Goal: Information Seeking & Learning: Check status

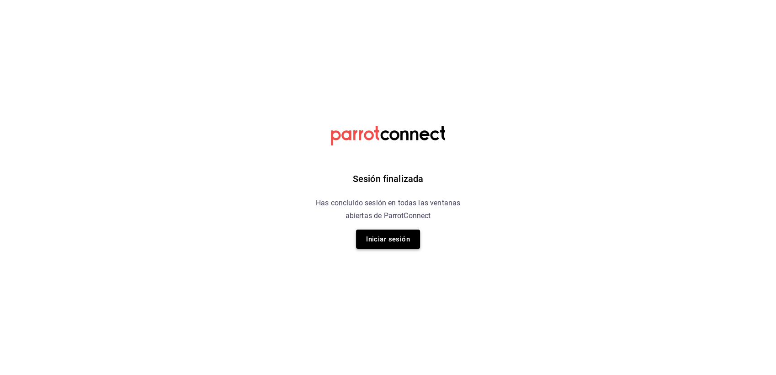
click at [375, 239] on button "Iniciar sesión" at bounding box center [388, 238] width 64 height 19
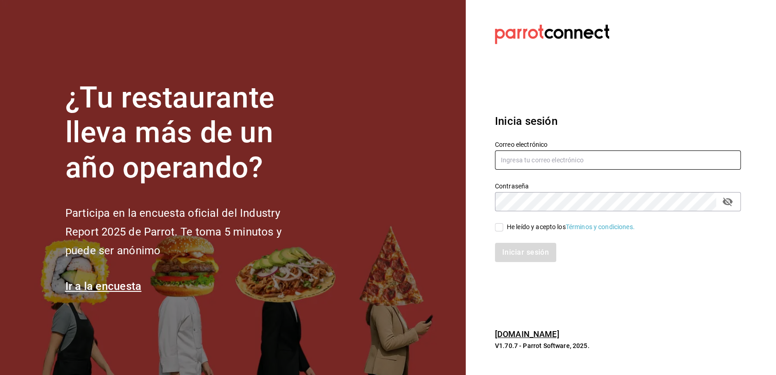
type input "[EMAIL_ADDRESS][DOMAIN_NAME]"
click at [528, 230] on div "He leído y acepto los Términos y condiciones." at bounding box center [571, 227] width 128 height 10
click at [503, 230] on input "He leído y acepto los Términos y condiciones." at bounding box center [499, 227] width 8 height 8
checkbox input "true"
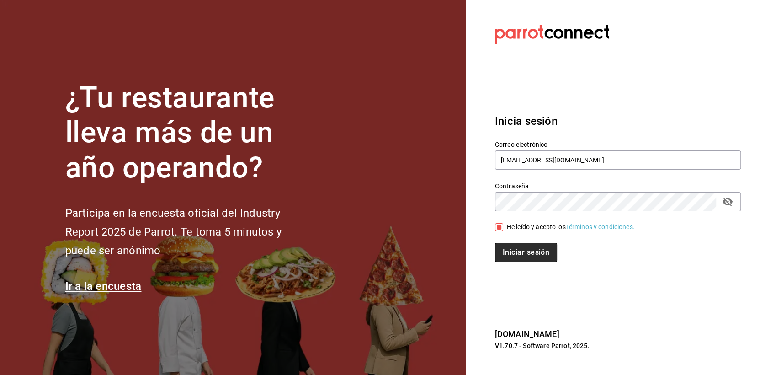
click at [527, 247] on button "Iniciar sesión" at bounding box center [526, 252] width 62 height 19
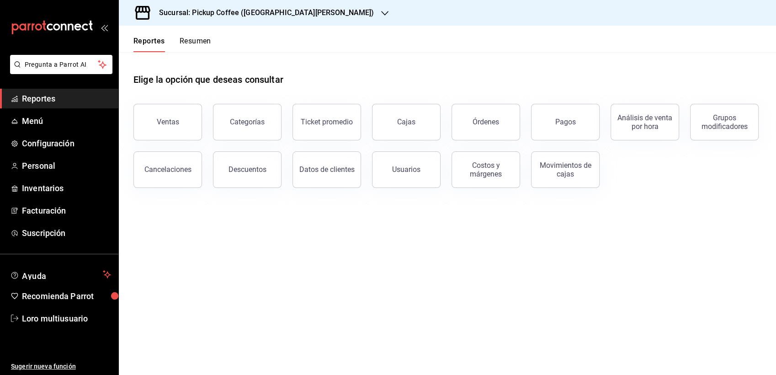
click at [249, 19] on div "Sucursal: Pickup Coffee ([GEOGRAPHIC_DATA][PERSON_NAME])" at bounding box center [259, 13] width 266 height 26
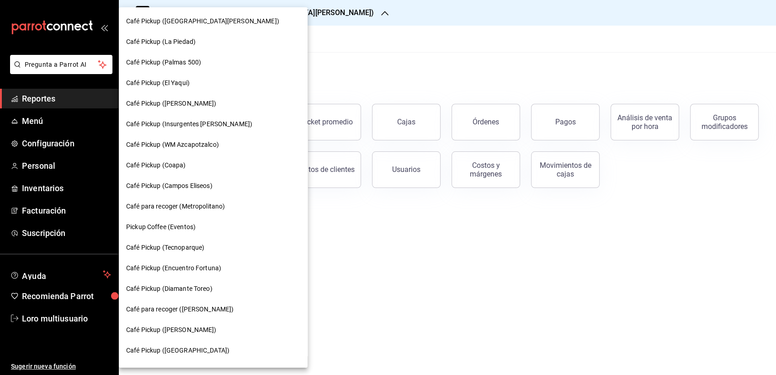
click at [214, 67] on div "Café Pickup (Palmas 500)" at bounding box center [213, 63] width 174 height 10
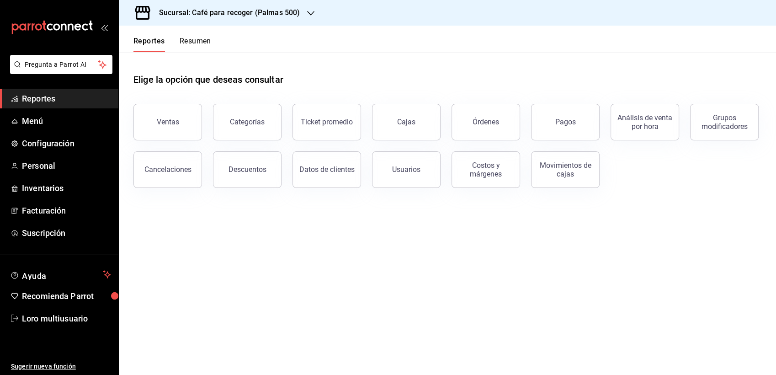
click at [183, 49] on button "Resumen" at bounding box center [196, 45] width 32 height 16
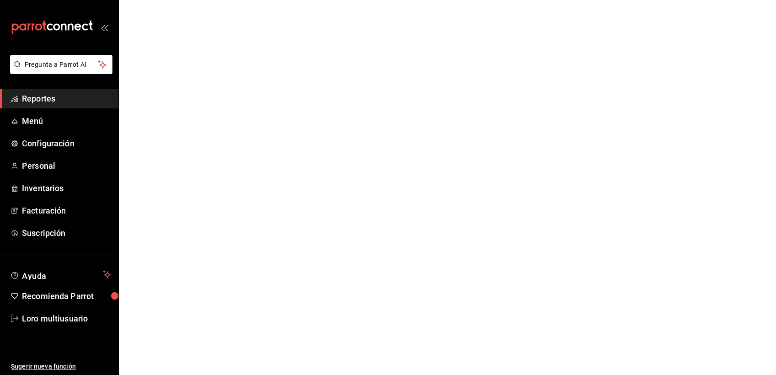
click at [183, 0] on html "Pregunta a Parrot AI Reportes Menú Configuración Personal Inventarios Facturaci…" at bounding box center [388, 0] width 776 height 0
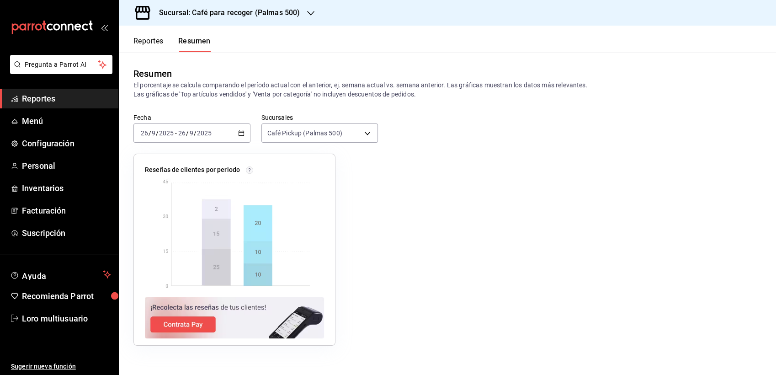
click at [196, 123] on div "[DATE] [DATE] - [DATE] [DATE]" at bounding box center [191, 132] width 117 height 19
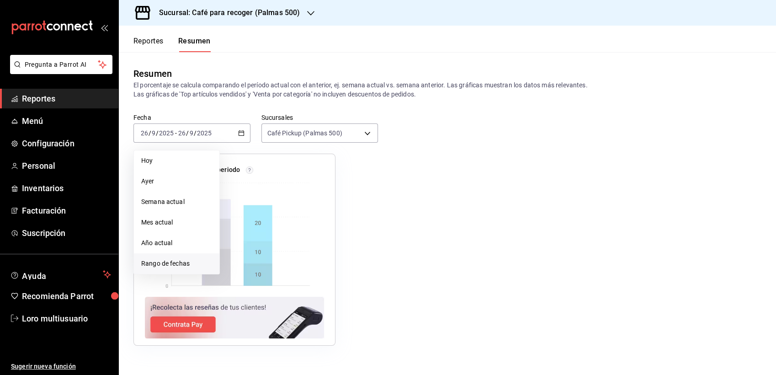
click at [165, 260] on span "Rango de fechas" at bounding box center [176, 264] width 71 height 10
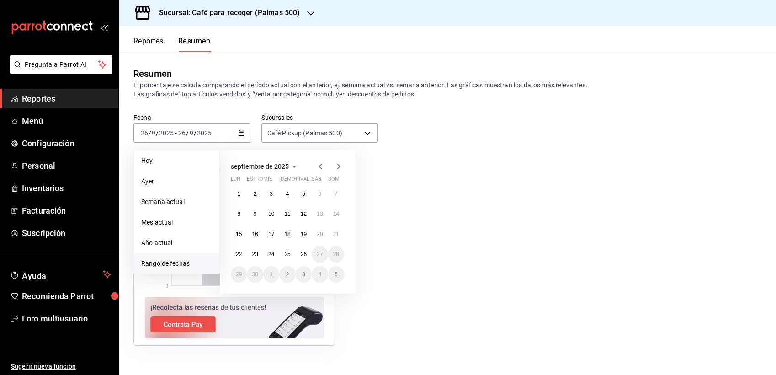
click at [327, 163] on div at bounding box center [329, 166] width 29 height 11
click at [321, 166] on icon "button" at bounding box center [320, 166] width 11 height 11
click at [321, 166] on icon "button" at bounding box center [320, 168] width 11 height 11
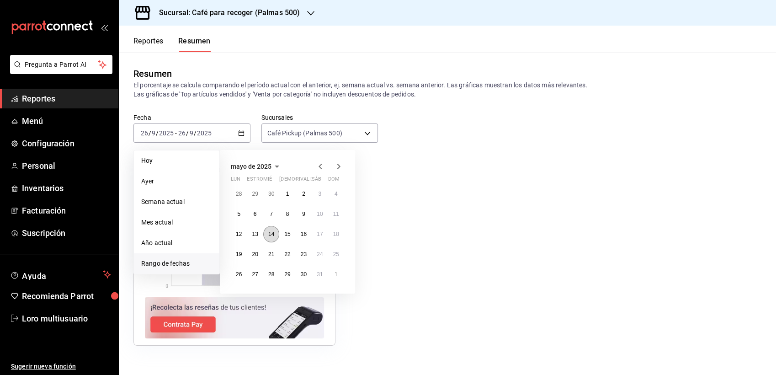
drag, startPoint x: 321, startPoint y: 166, endPoint x: 269, endPoint y: 228, distance: 81.1
click at [269, 228] on div "mayo de 2025 Lun estropear [PERSON_NAME] rivalizar sáb dom 28 29 30 1 2 3 4 5 6…" at bounding box center [287, 221] width 135 height 143
click at [257, 225] on div "28 29 30 1 2 3 4 5 6 7 8 9 10 11 12 13 14 15 16 17 18 19 20 21 22 23 24 25 26 2…" at bounding box center [287, 234] width 113 height 97
click at [270, 221] on button "7" at bounding box center [271, 214] width 16 height 16
click at [307, 249] on button "23" at bounding box center [304, 254] width 16 height 16
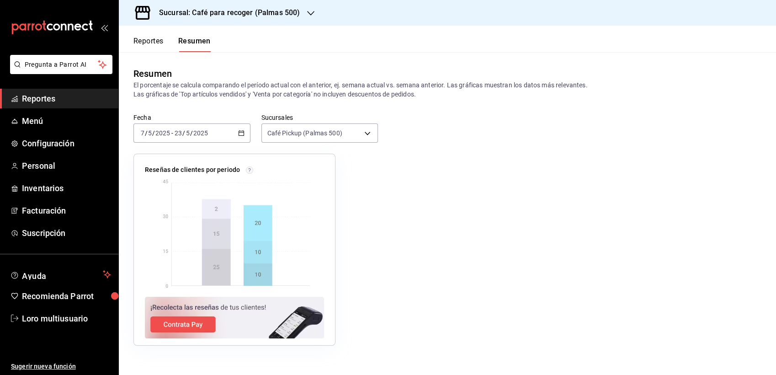
click at [199, 130] on input "2025" at bounding box center [201, 132] width 16 height 7
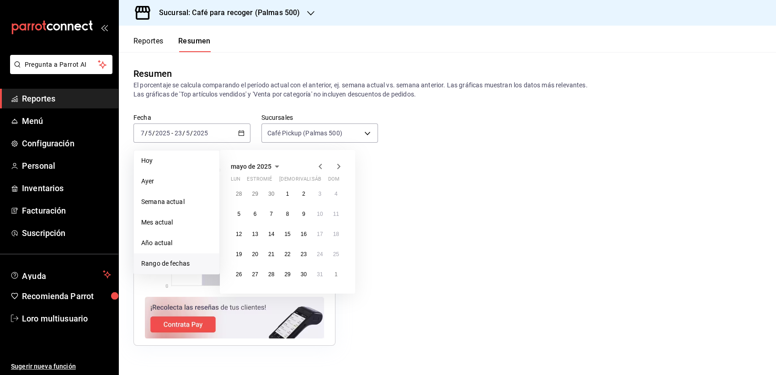
click at [276, 163] on icon "button" at bounding box center [276, 166] width 11 height 11
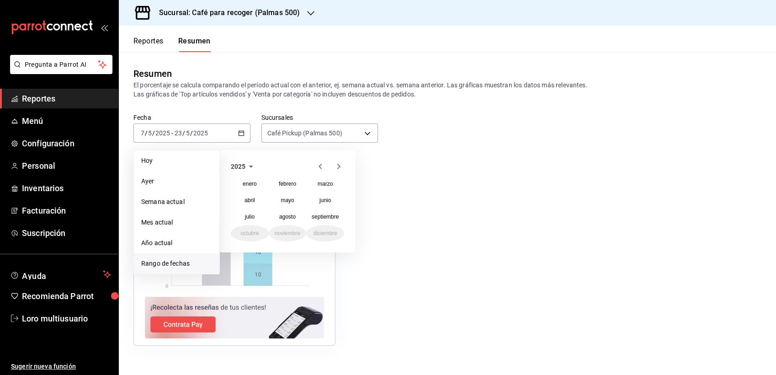
click at [318, 169] on icon "button" at bounding box center [320, 166] width 11 height 11
click at [285, 236] on button "noviembre" at bounding box center [288, 233] width 38 height 16
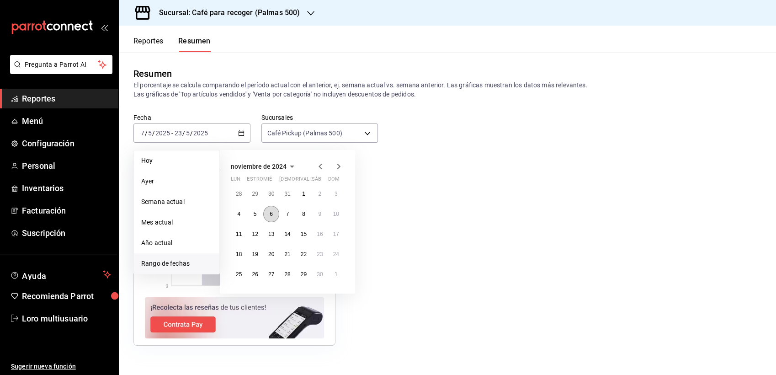
click at [267, 211] on button "6" at bounding box center [271, 214] width 16 height 16
click at [290, 250] on button "21" at bounding box center [287, 254] width 16 height 16
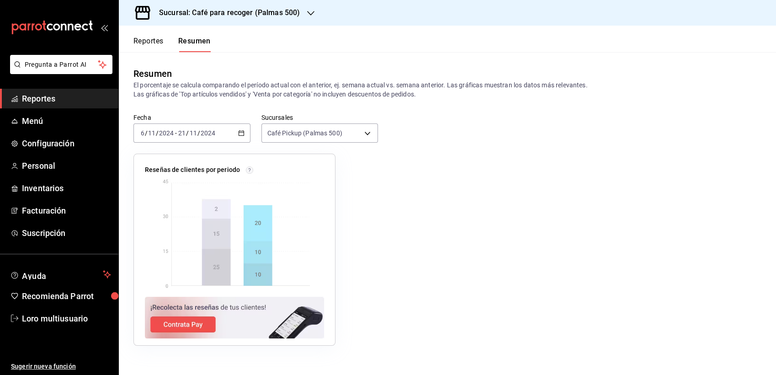
click at [231, 14] on h3 "Sucursal: Café para recoger (Palmas 500)" at bounding box center [226, 12] width 148 height 11
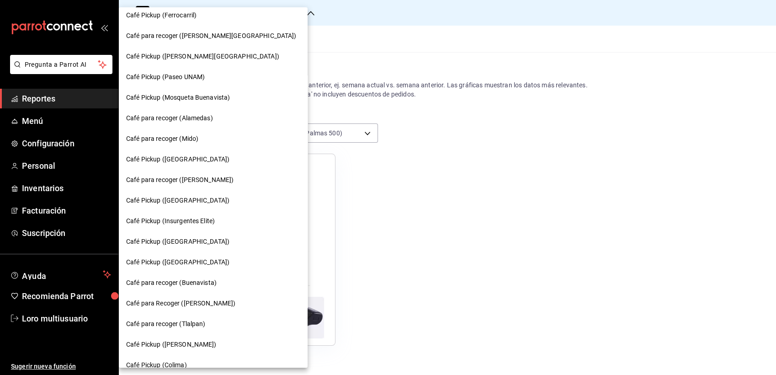
scroll to position [572, 0]
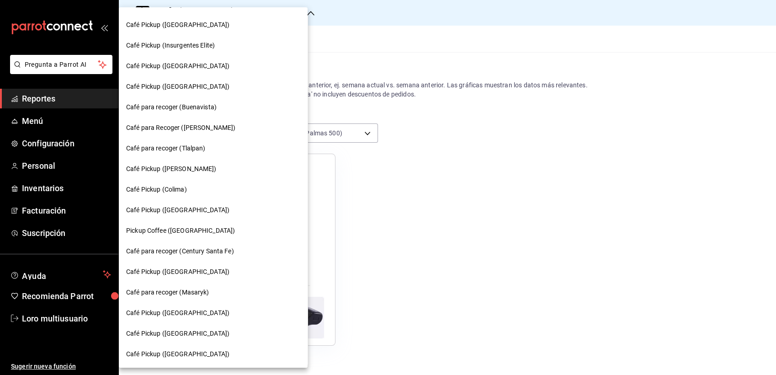
click at [46, 129] on div at bounding box center [388, 187] width 776 height 375
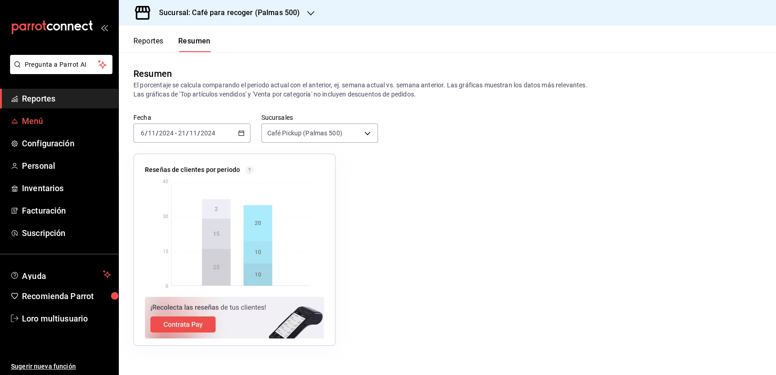
click at [28, 128] on link "Menú" at bounding box center [59, 121] width 118 height 20
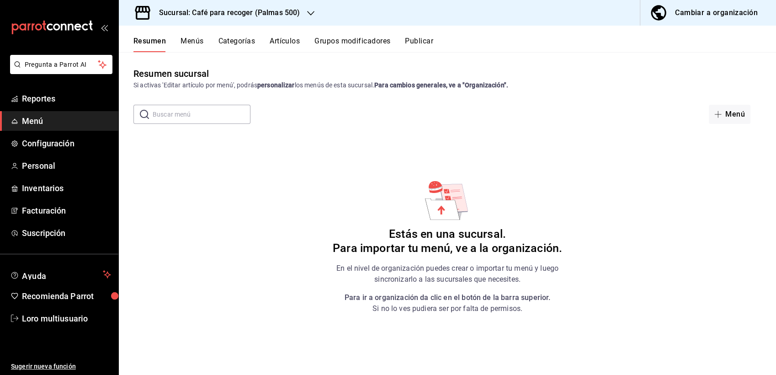
click at [201, 16] on h3 "Sucursal: Café para recoger (Palmas 500)" at bounding box center [226, 12] width 148 height 11
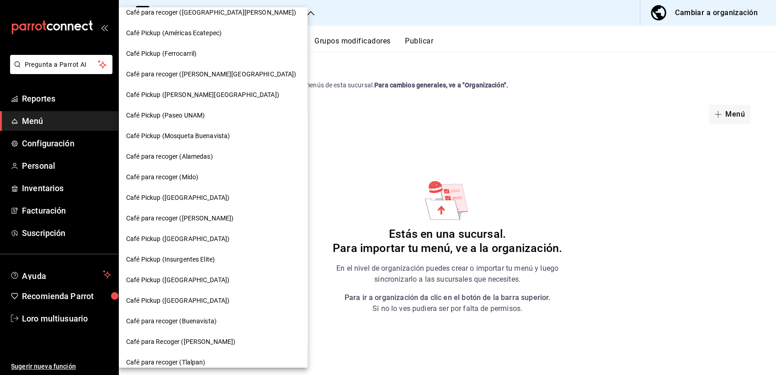
scroll to position [267, 0]
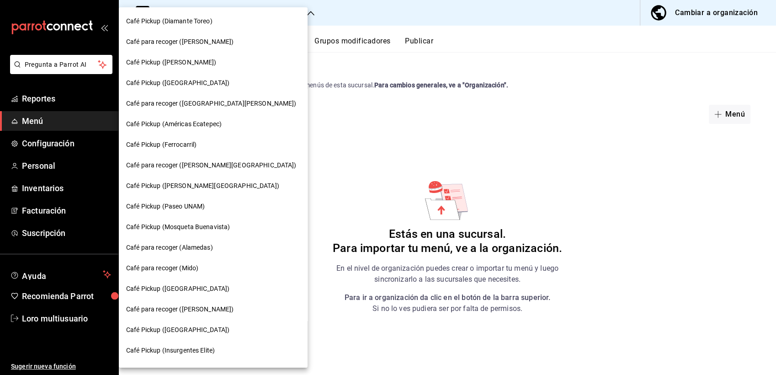
click at [522, 183] on div at bounding box center [388, 187] width 776 height 375
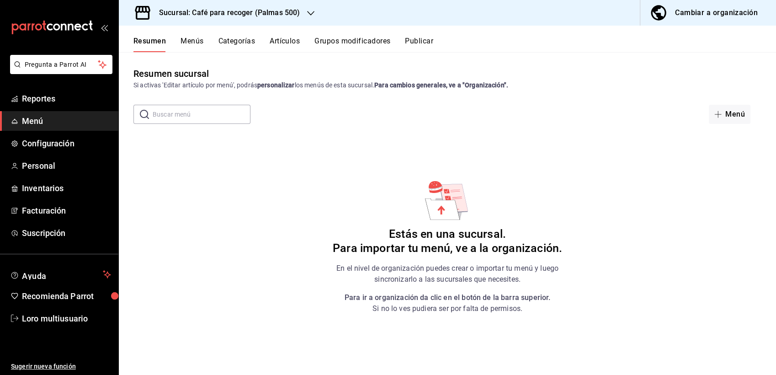
click at [272, 17] on h3 "Sucursal: Café para recoger (Palmas 500)" at bounding box center [226, 12] width 148 height 11
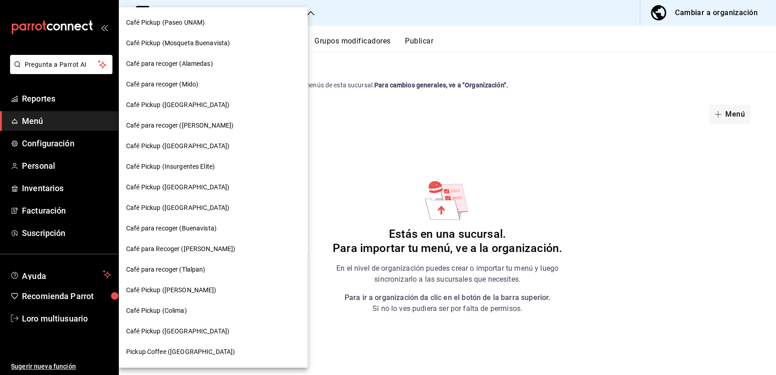
scroll to position [572, 0]
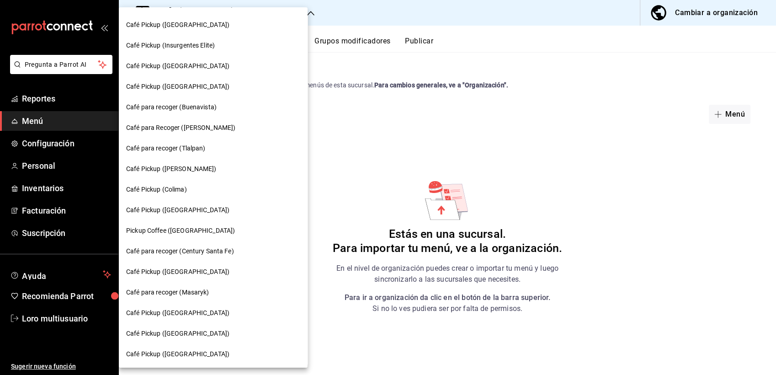
click at [292, 205] on div at bounding box center [388, 187] width 776 height 375
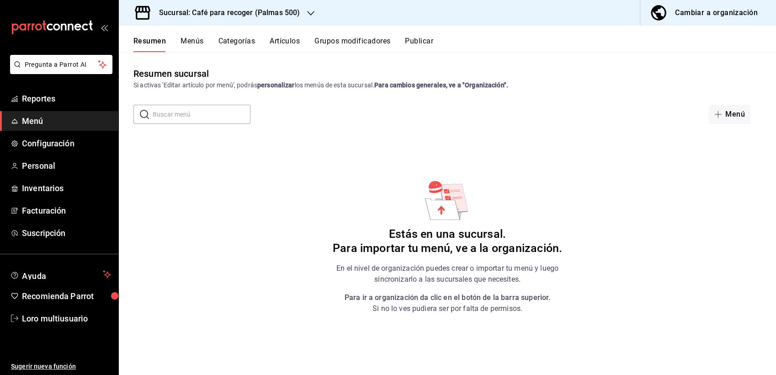
click at [212, 10] on h3 "Sucursal: Café para recoger (Palmas 500)" at bounding box center [226, 12] width 148 height 11
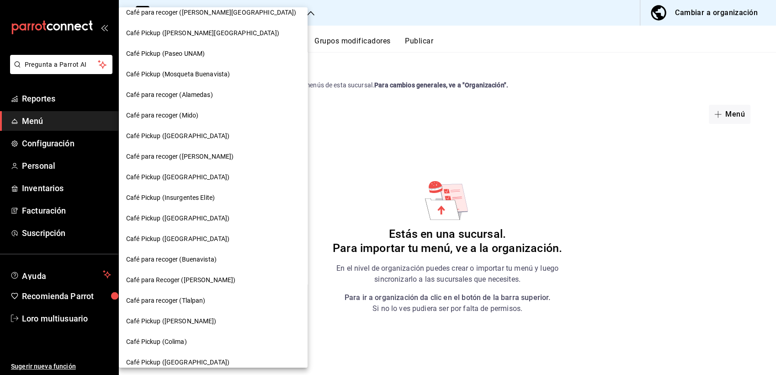
scroll to position [369, 0]
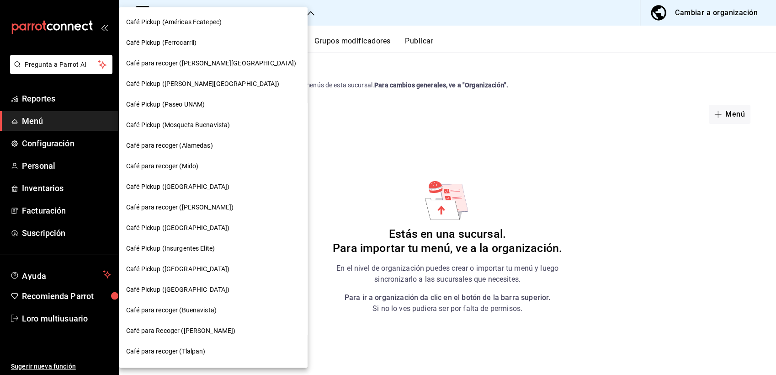
click at [351, 171] on div at bounding box center [388, 187] width 776 height 375
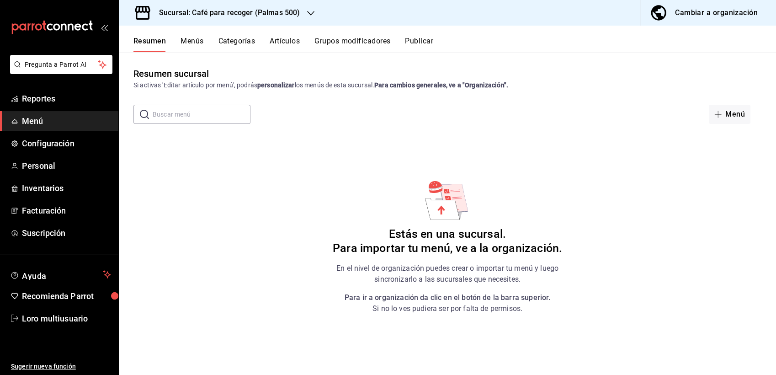
click at [195, 11] on h3 "Sucursal: Café para recoger (Palmas 500)" at bounding box center [226, 12] width 148 height 11
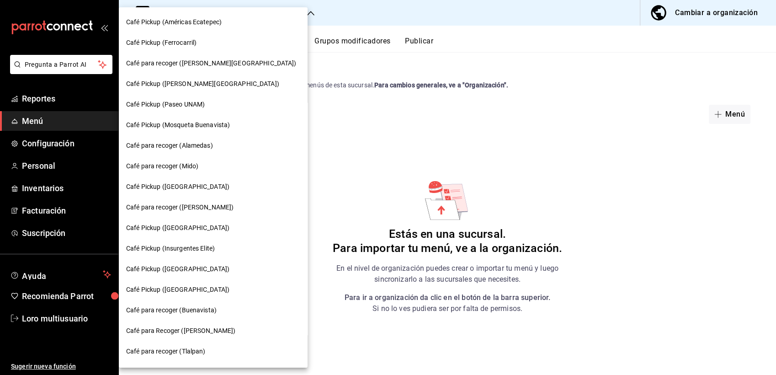
click at [184, 165] on span "Café para recoger (Mido)" at bounding box center [162, 166] width 72 height 10
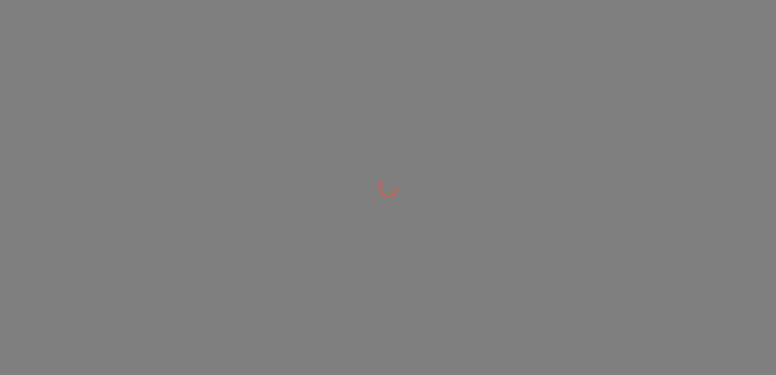
click at [184, 165] on div at bounding box center [388, 187] width 776 height 375
drag, startPoint x: 184, startPoint y: 165, endPoint x: 180, endPoint y: 173, distance: 8.6
click at [180, 171] on div at bounding box center [388, 187] width 776 height 375
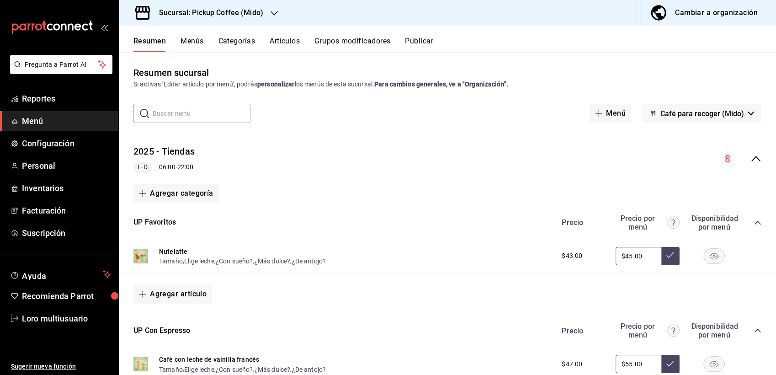
scroll to position [0, 0]
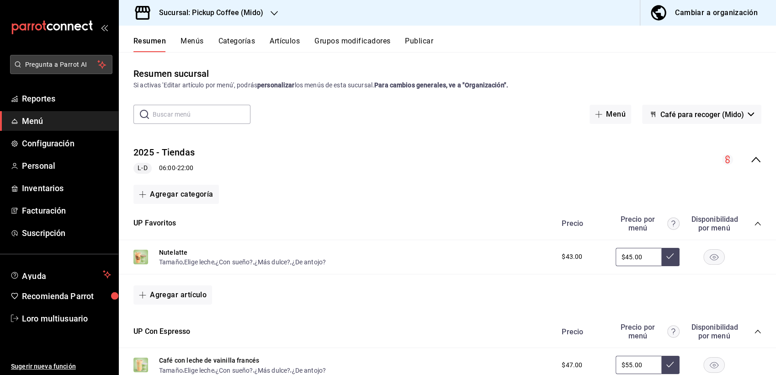
click at [41, 63] on span "Pregunta a Parrot AI" at bounding box center [61, 65] width 73 height 10
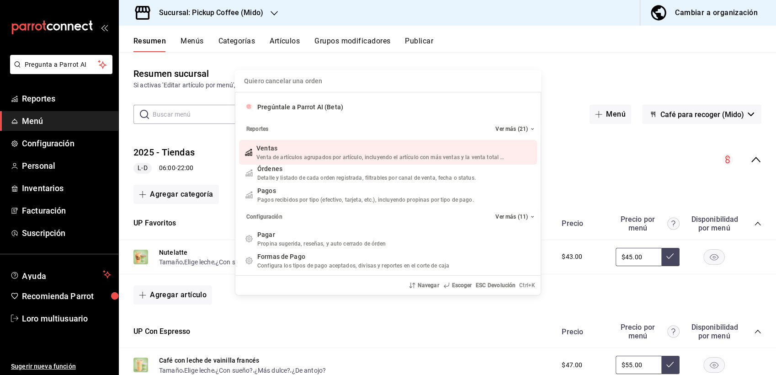
click at [67, 57] on div "Quiero cancelar una orden Pregúntale a Parrot AI (Beta) Reportes Ver más (21) V…" at bounding box center [388, 187] width 776 height 375
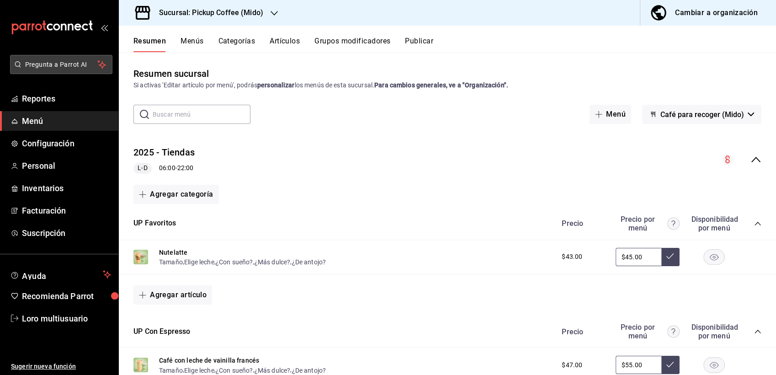
click at [42, 60] on span "Pregunta a Parrot AI" at bounding box center [61, 65] width 73 height 10
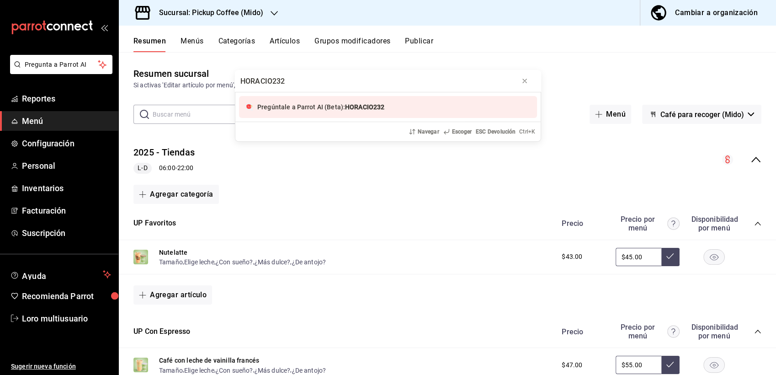
type input "HORACIO232"
click at [222, 18] on div "HORACIO232 Pregúntale a Parrot AI (Beta): HORACIO232 Navegar Escoger ESC Devolu…" at bounding box center [388, 187] width 776 height 375
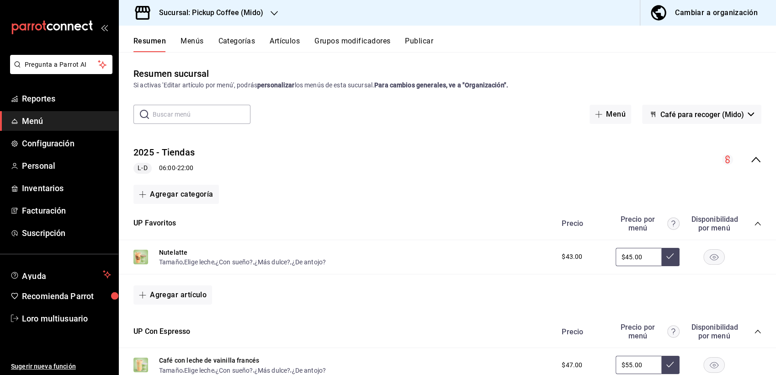
click at [222, 13] on h3 "Sucursal: Pickup Coffee (Mido)" at bounding box center [207, 12] width 111 height 11
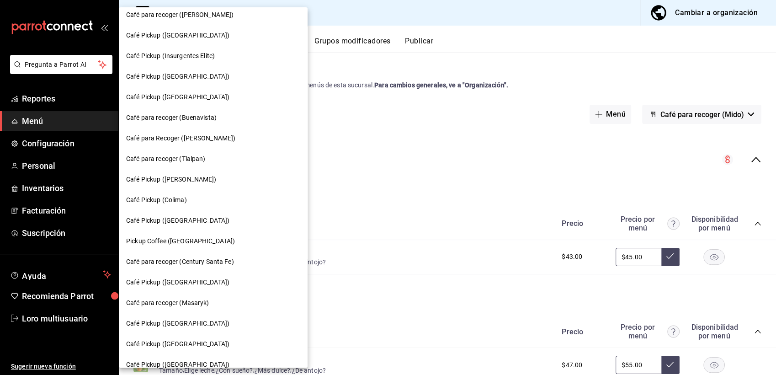
scroll to position [572, 0]
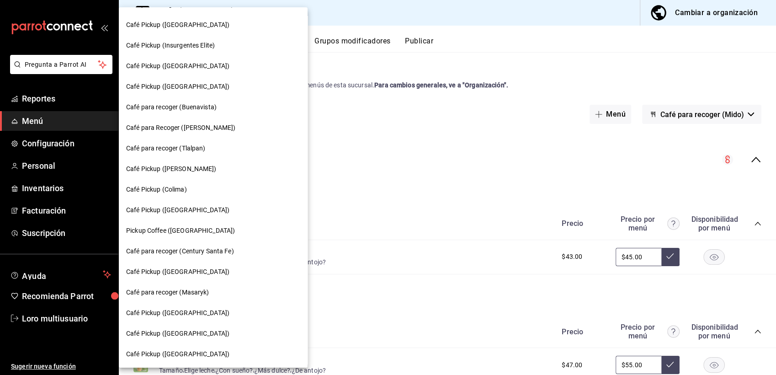
click at [46, 58] on div at bounding box center [388, 187] width 776 height 375
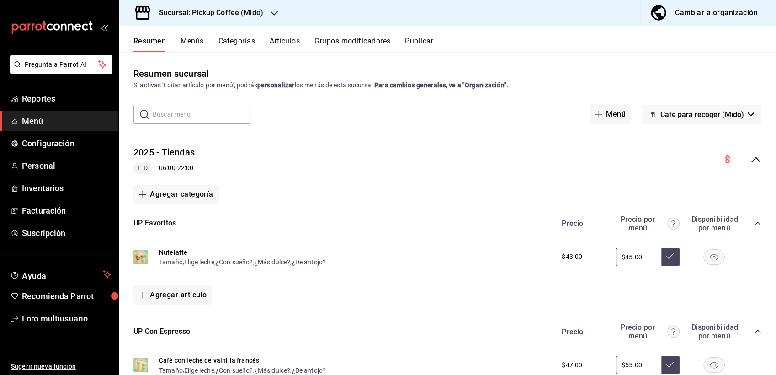
click at [212, 13] on h3 "Sucursal: Pickup Coffee (Mido)" at bounding box center [207, 12] width 111 height 11
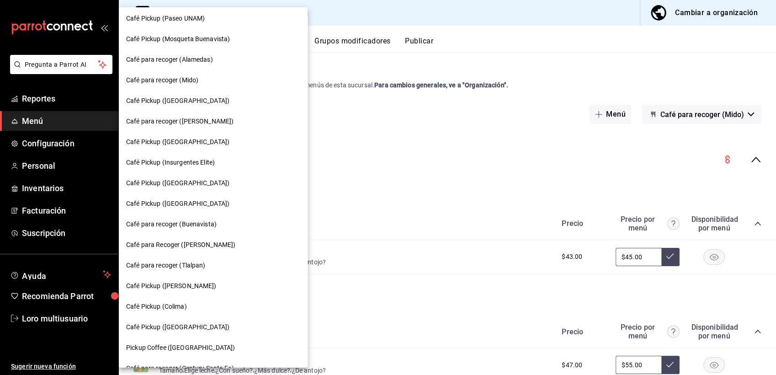
scroll to position [452, 0]
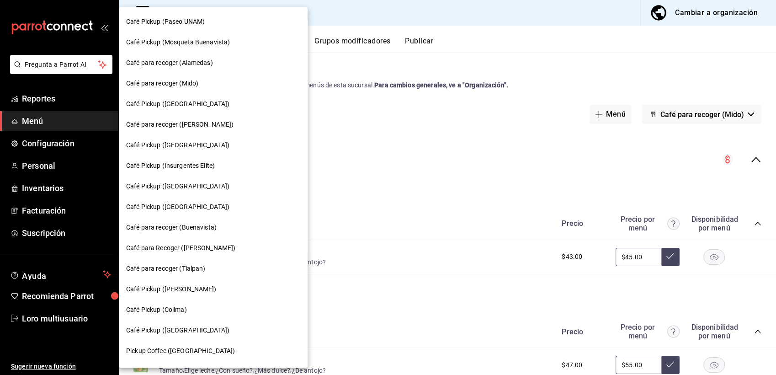
click at [153, 117] on div "Café para recoger (Homero)" at bounding box center [213, 124] width 189 height 21
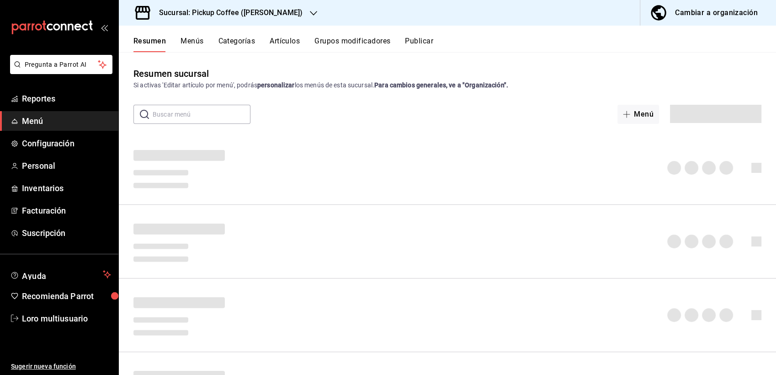
click at [231, 47] on button "Categorías" at bounding box center [236, 45] width 37 height 16
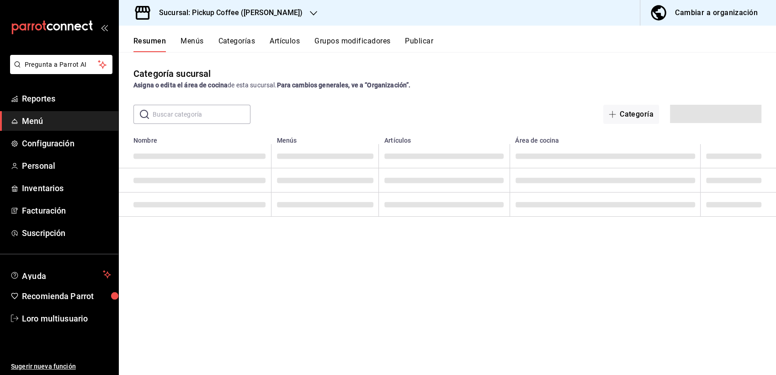
click at [233, 42] on button "Categorías" at bounding box center [236, 45] width 37 height 16
click at [233, 42] on button "Categorías" at bounding box center [236, 45] width 38 height 16
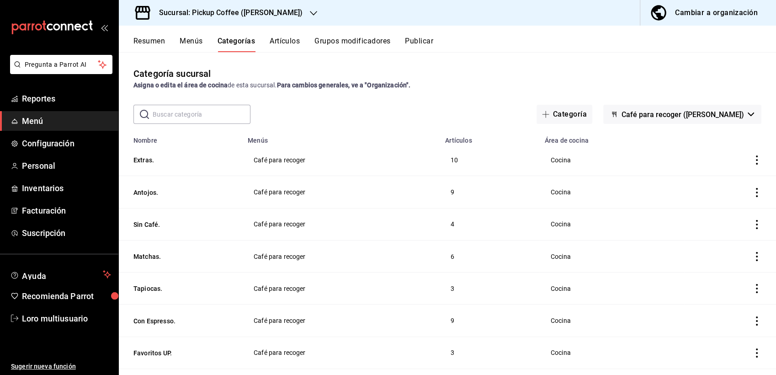
click at [192, 42] on button "Menús" at bounding box center [191, 45] width 23 height 16
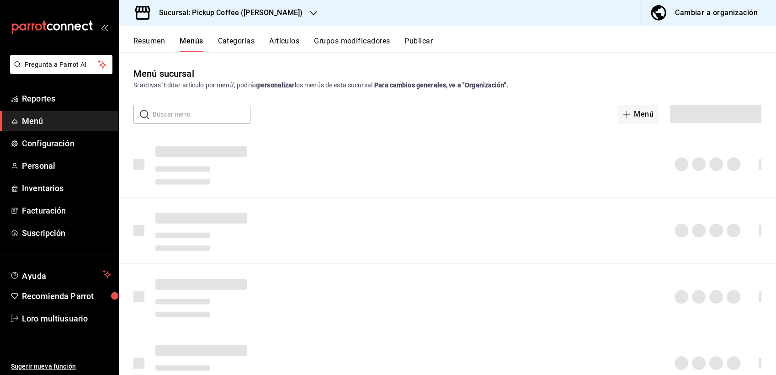
click at [153, 43] on button "Resumen" at bounding box center [149, 45] width 32 height 16
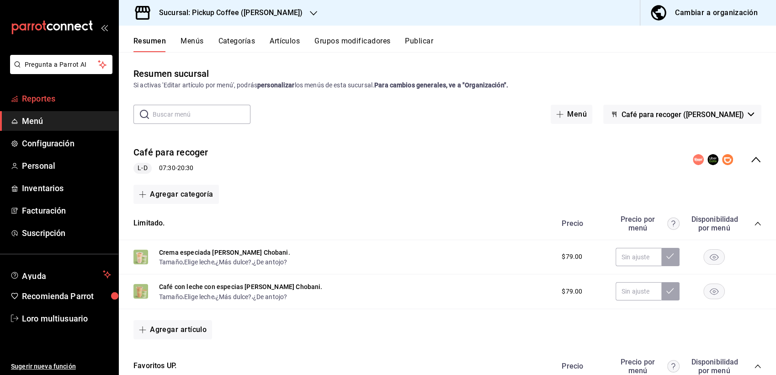
click at [87, 93] on span "Reportes" at bounding box center [66, 98] width 89 height 12
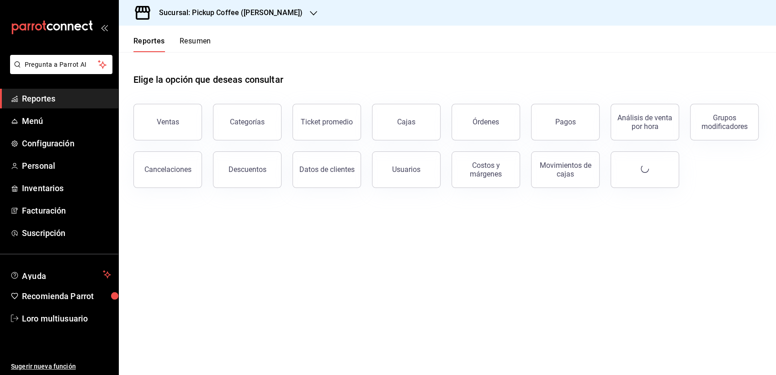
drag, startPoint x: 184, startPoint y: 34, endPoint x: 188, endPoint y: 51, distance: 17.3
click at [181, 39] on div "Reportes Resumen" at bounding box center [165, 39] width 92 height 27
click at [188, 51] on button "Resumen" at bounding box center [196, 45] width 32 height 16
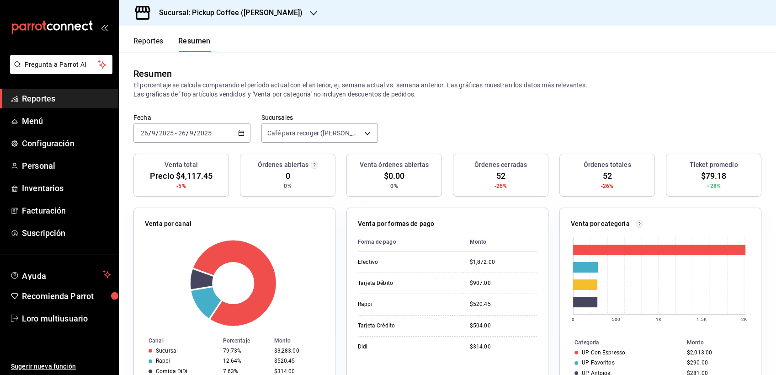
click at [189, 131] on input "9" at bounding box center [191, 132] width 5 height 7
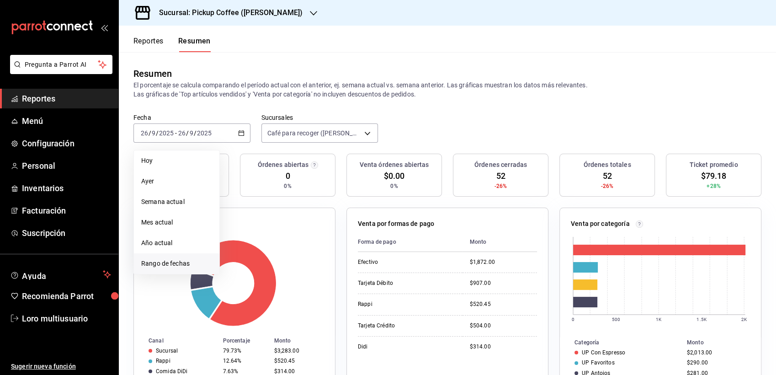
click at [154, 261] on span "Rango de fechas" at bounding box center [176, 264] width 71 height 10
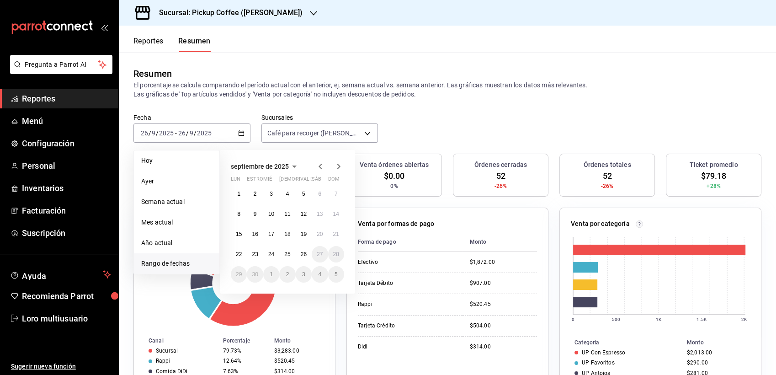
drag, startPoint x: 285, startPoint y: 164, endPoint x: 285, endPoint y: 173, distance: 8.7
click at [284, 165] on span "septiembre de 2025" at bounding box center [260, 166] width 58 height 7
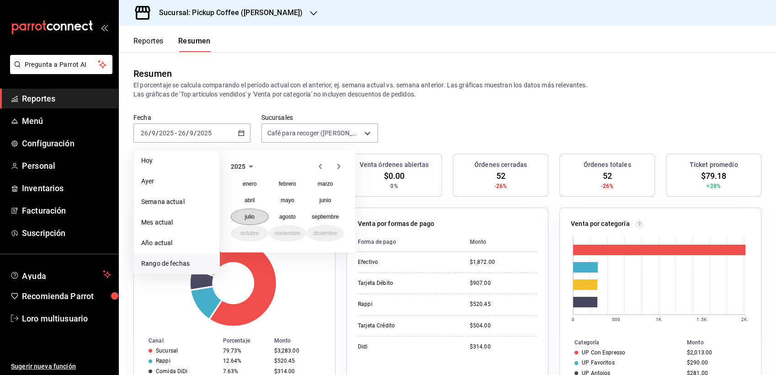
click at [245, 213] on abbr "julio" at bounding box center [250, 216] width 10 height 6
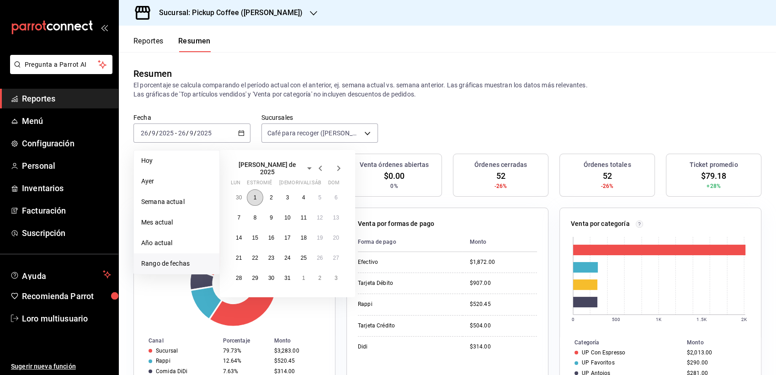
click at [254, 189] on button "1" at bounding box center [255, 197] width 16 height 16
click at [284, 276] on abbr "31" at bounding box center [287, 278] width 6 height 6
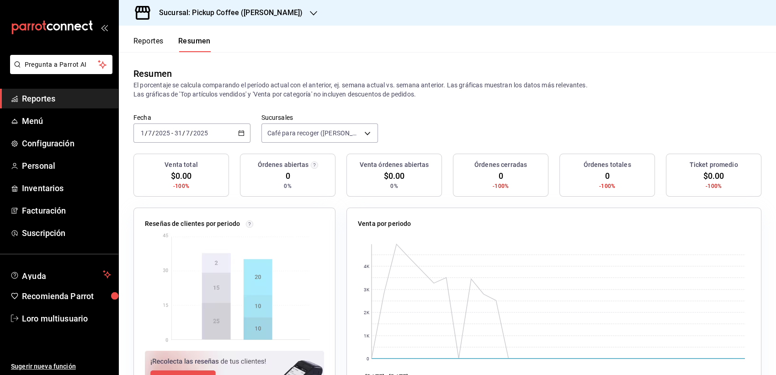
click at [177, 130] on input "31" at bounding box center [178, 132] width 8 height 7
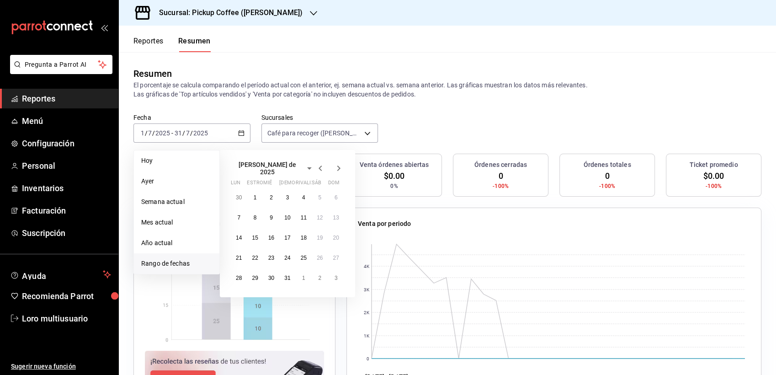
click at [265, 162] on span "julio de 2025" at bounding box center [267, 168] width 73 height 15
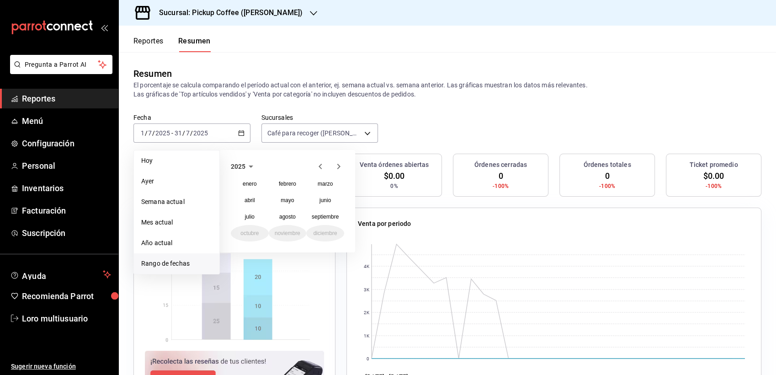
click at [320, 166] on icon "button" at bounding box center [319, 166] width 3 height 5
click at [249, 213] on abbr "julio" at bounding box center [250, 216] width 10 height 6
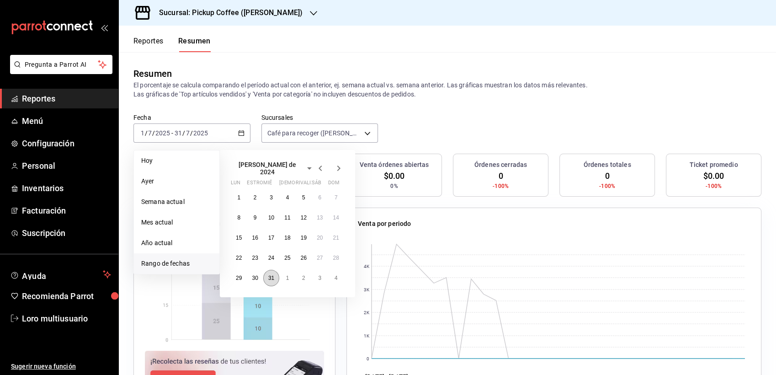
click at [266, 273] on button "31" at bounding box center [271, 278] width 16 height 16
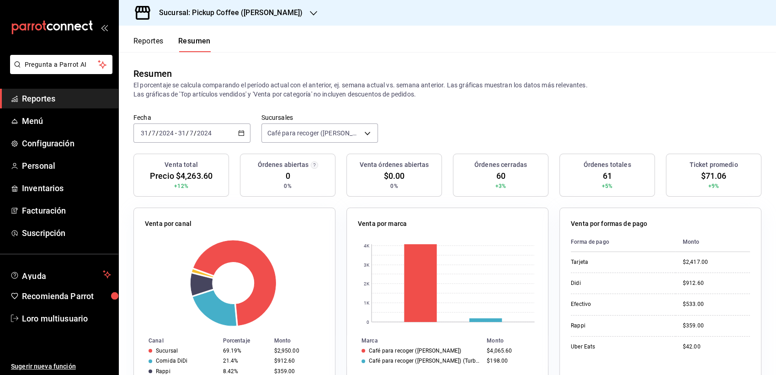
click at [234, 32] on header "Reportes Resumen" at bounding box center [447, 39] width 657 height 27
click at [187, 138] on div "2024-07-31 31 / 7 / 2024 - 2024-07-31 31 / 7 / 2024" at bounding box center [191, 132] width 117 height 19
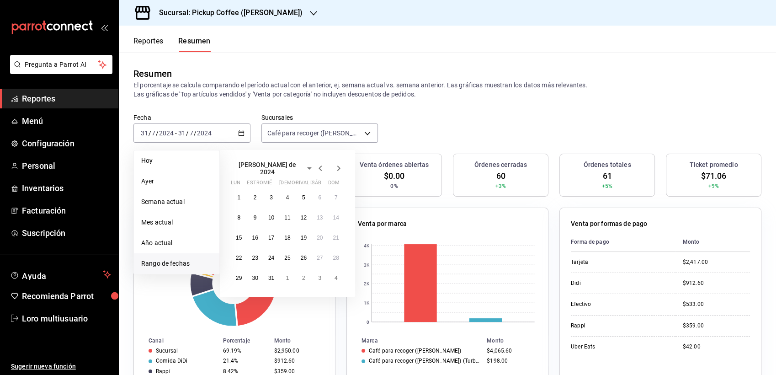
click at [304, 164] on icon "button" at bounding box center [309, 168] width 11 height 11
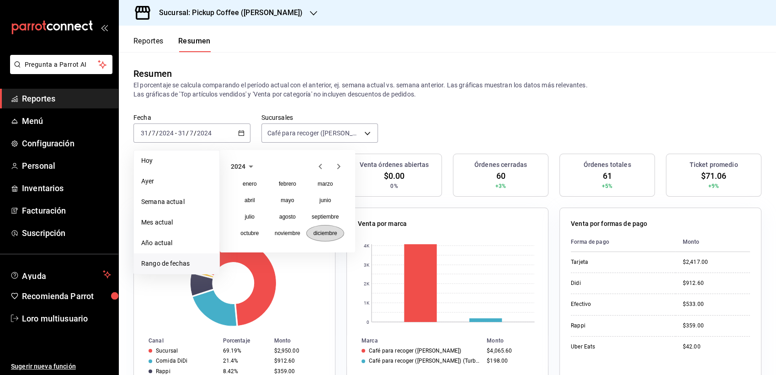
click at [323, 231] on abbr "diciembre" at bounding box center [325, 233] width 24 height 6
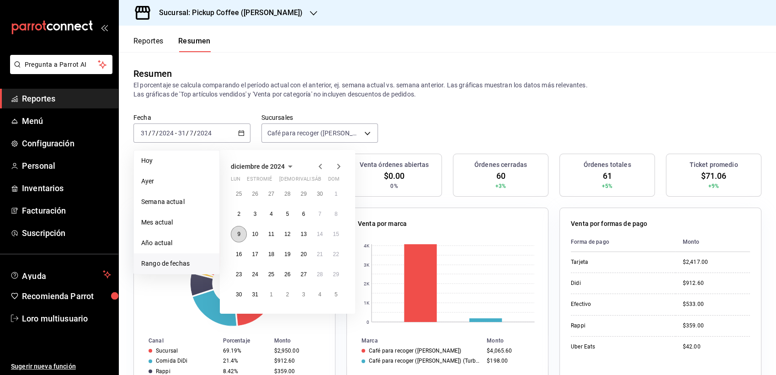
click at [241, 230] on button "9" at bounding box center [239, 234] width 16 height 16
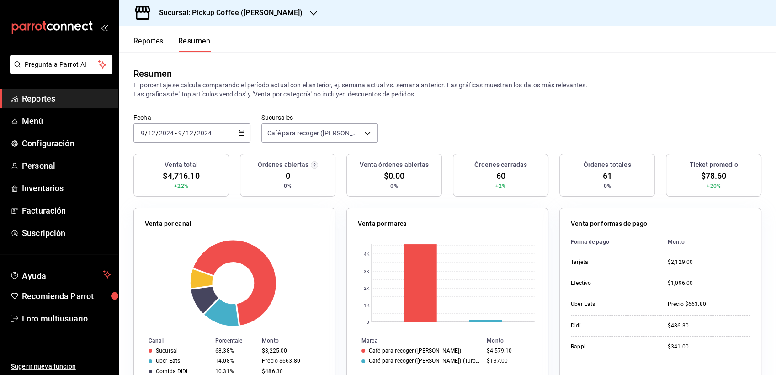
click at [209, 128] on div "2024-12-09 9 / 12 / 2024 - 2024-12-09 9 / 12 / 2024" at bounding box center [191, 132] width 117 height 19
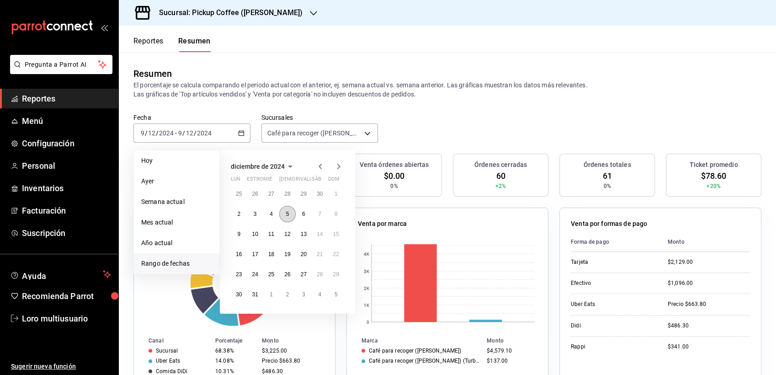
click at [285, 213] on button "5" at bounding box center [287, 214] width 16 height 16
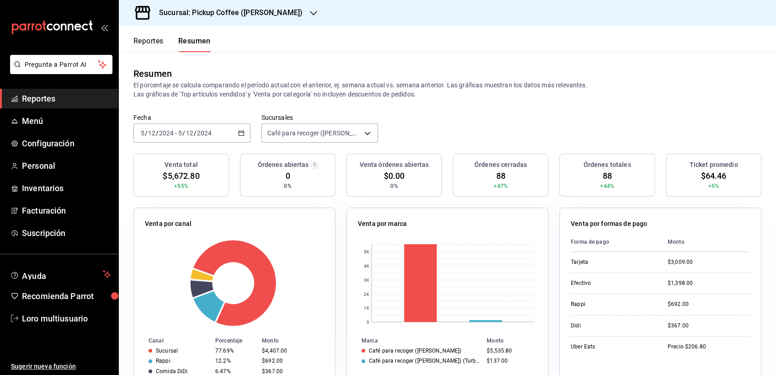
click at [159, 43] on font "Reportes" at bounding box center [148, 41] width 30 height 9
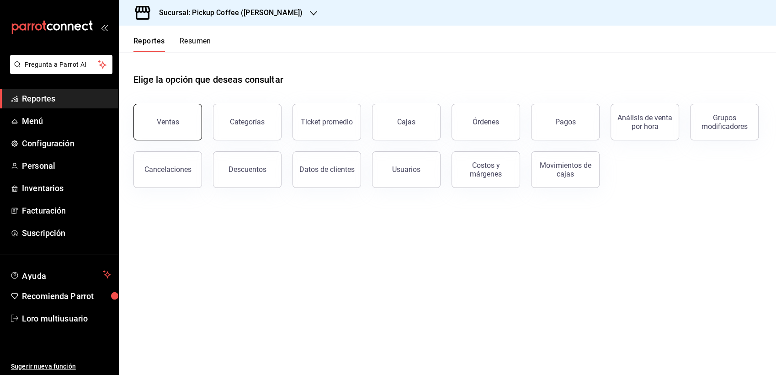
click at [190, 128] on button "Ventas" at bounding box center [167, 122] width 69 height 37
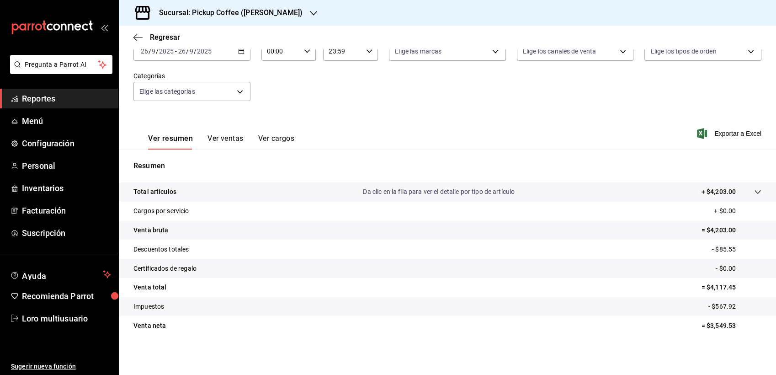
scroll to position [63, 0]
click at [224, 133] on button "Ver ventas" at bounding box center [225, 141] width 36 height 16
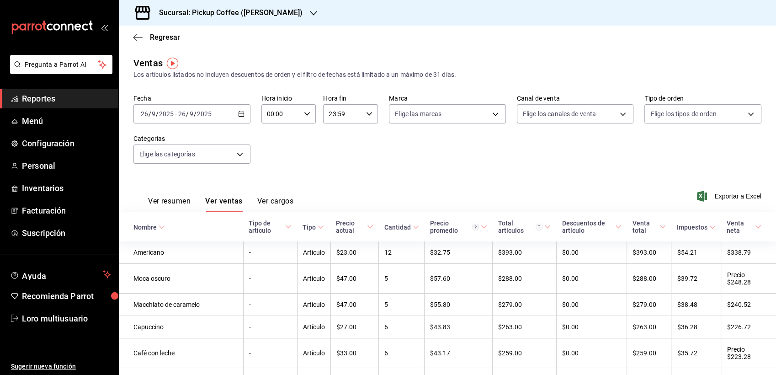
click at [284, 204] on button "Ver cargos" at bounding box center [275, 204] width 37 height 16
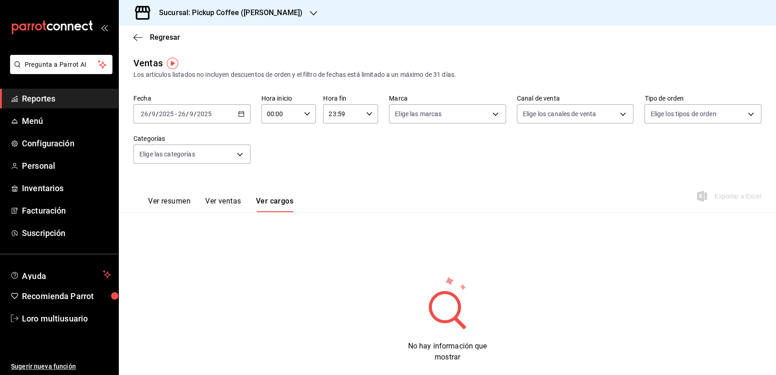
click at [146, 42] on div "Regresar" at bounding box center [447, 37] width 657 height 23
click at [141, 37] on icon "button" at bounding box center [137, 37] width 9 height 8
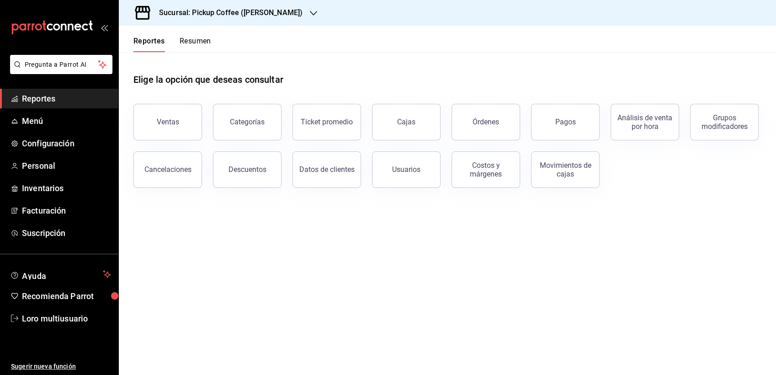
click at [602, 115] on div "Análisis de venta por hora" at bounding box center [639, 117] width 80 height 48
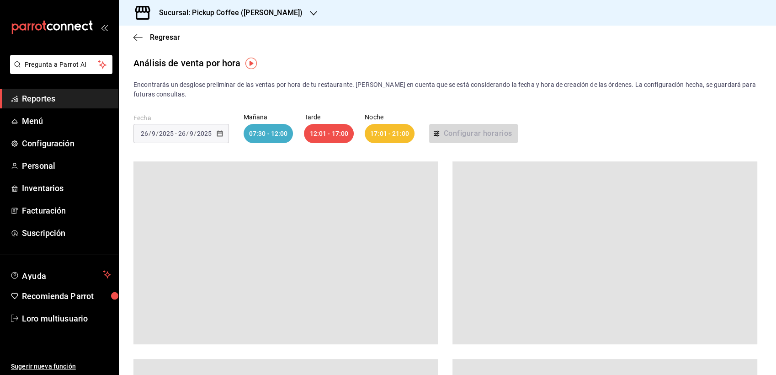
drag, startPoint x: 389, startPoint y: 167, endPoint x: 397, endPoint y: 150, distance: 18.8
click at [130, 27] on div "Regresar" at bounding box center [447, 37] width 657 height 23
click at [138, 35] on icon "button" at bounding box center [137, 37] width 9 height 8
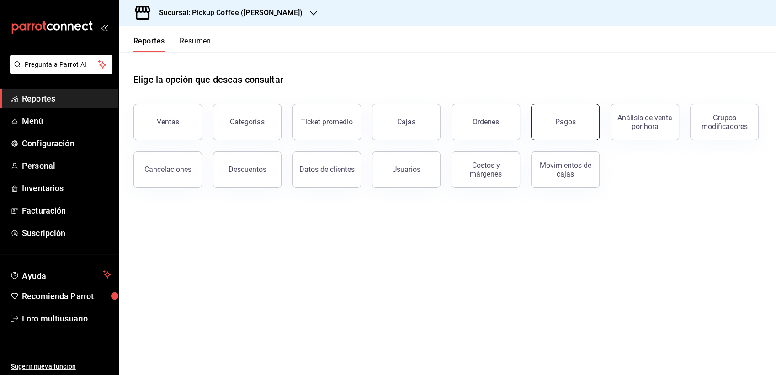
click at [577, 131] on button "Pagos" at bounding box center [565, 122] width 69 height 37
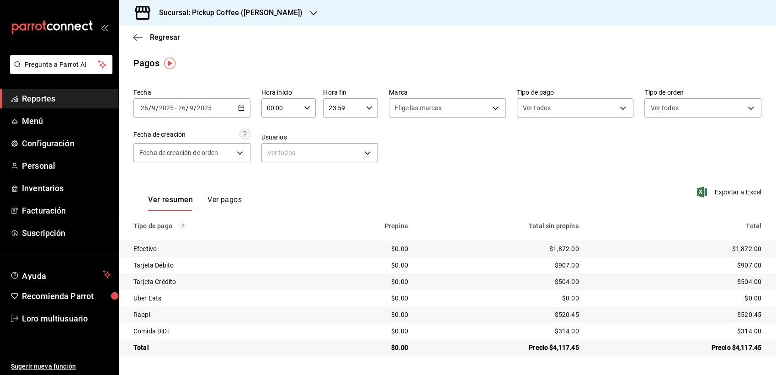
click at [165, 105] on input "2025" at bounding box center [167, 107] width 16 height 7
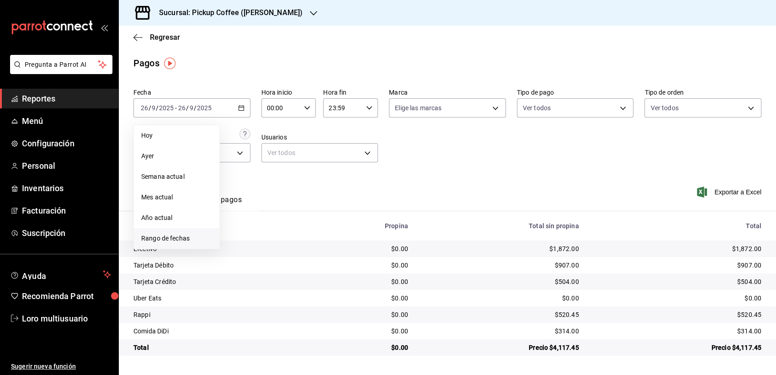
click at [161, 239] on span "Rango de fechas" at bounding box center [176, 238] width 71 height 10
click at [292, 141] on icon "button" at bounding box center [294, 141] width 5 height 2
click at [321, 139] on icon "button" at bounding box center [319, 140] width 3 height 5
click at [330, 211] on abbr "diciembre" at bounding box center [325, 208] width 24 height 6
click at [286, 190] on abbr "5" at bounding box center [287, 189] width 3 height 6
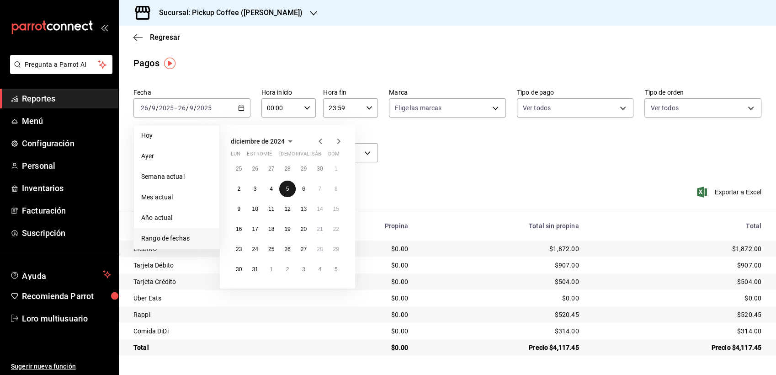
click at [286, 190] on abbr "5" at bounding box center [287, 189] width 3 height 6
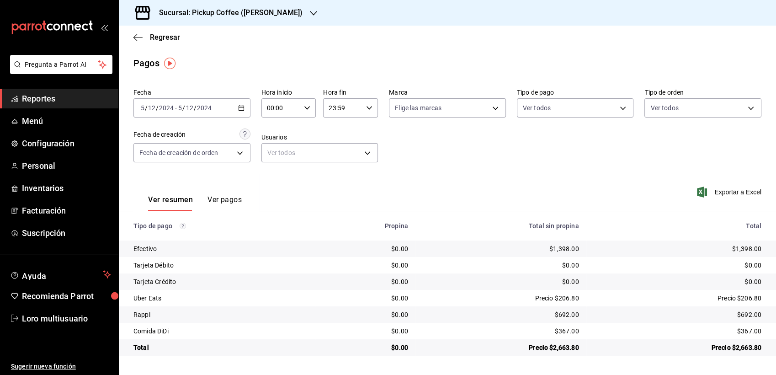
click at [227, 203] on button "Ver pagos" at bounding box center [224, 203] width 34 height 16
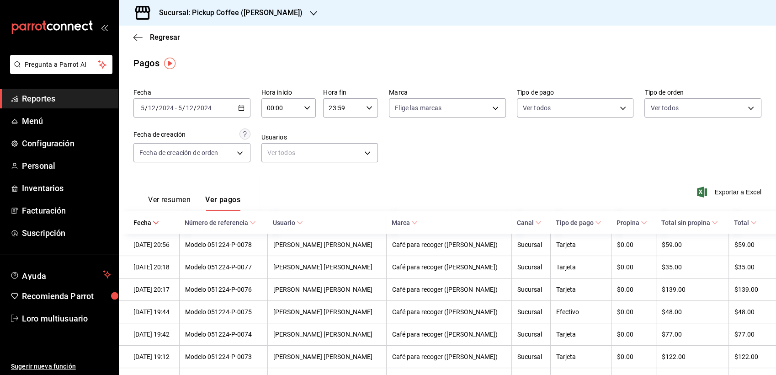
click at [176, 197] on font "Ver resumen" at bounding box center [169, 199] width 42 height 9
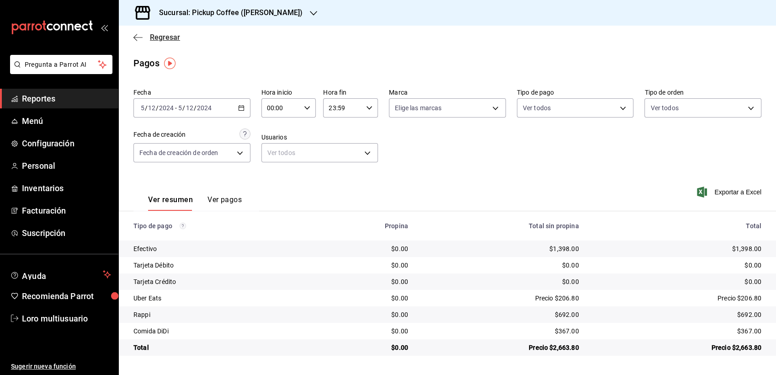
click at [138, 35] on icon "button" at bounding box center [137, 37] width 9 height 8
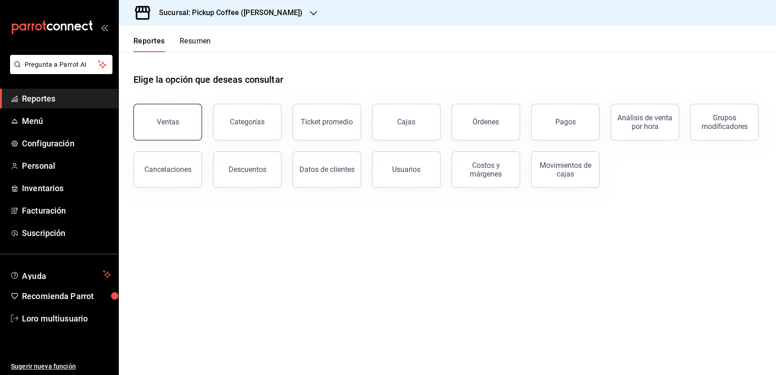
click at [165, 122] on div "Ventas" at bounding box center [168, 121] width 22 height 9
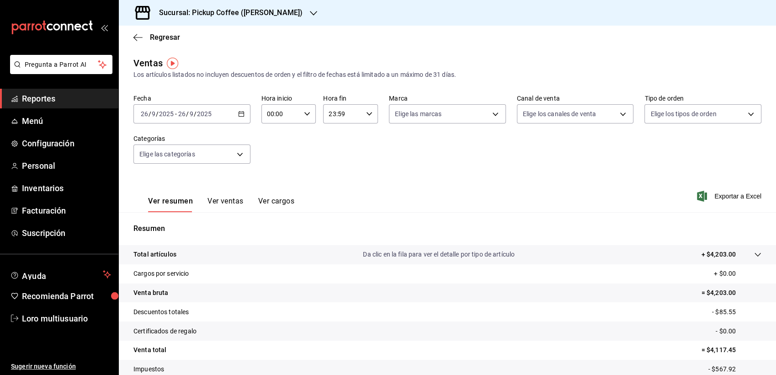
click at [213, 115] on div "2025-09-26 26 / 9 / 2025 - 2025-09-26 26 / 9 / 2025" at bounding box center [191, 113] width 117 height 19
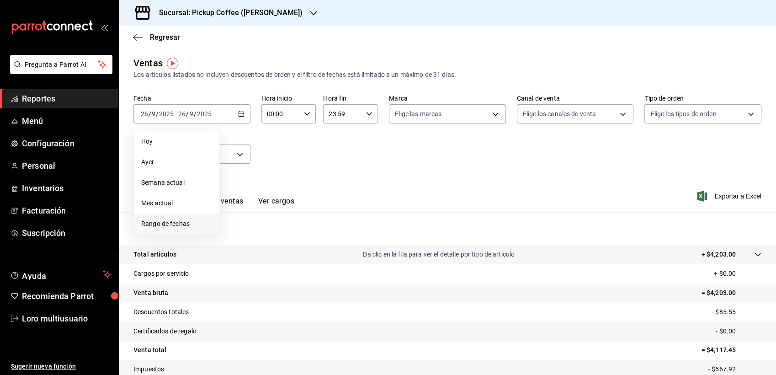
click at [162, 224] on span "Rango de fechas" at bounding box center [176, 224] width 71 height 10
click at [296, 148] on icon "button" at bounding box center [294, 147] width 11 height 11
click at [319, 148] on icon "button" at bounding box center [319, 146] width 3 height 5
click at [297, 146] on icon "button" at bounding box center [294, 147] width 11 height 11
click at [320, 142] on icon "button" at bounding box center [320, 147] width 11 height 11
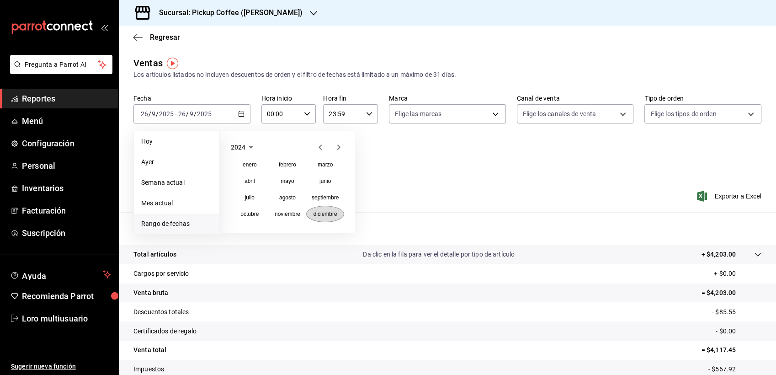
click at [318, 218] on button "diciembre" at bounding box center [325, 214] width 38 height 16
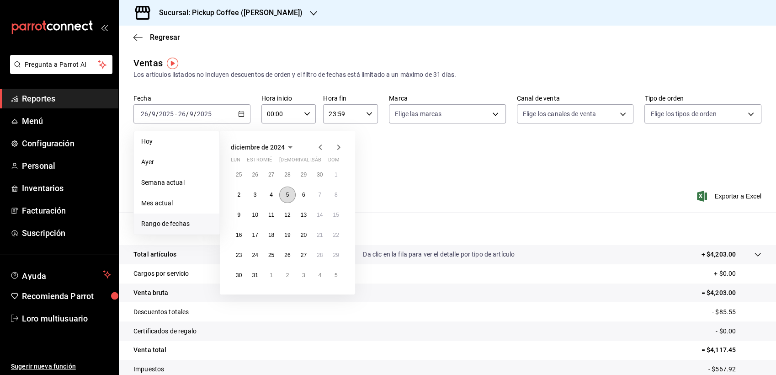
click at [287, 191] on abbr "5" at bounding box center [287, 194] width 3 height 6
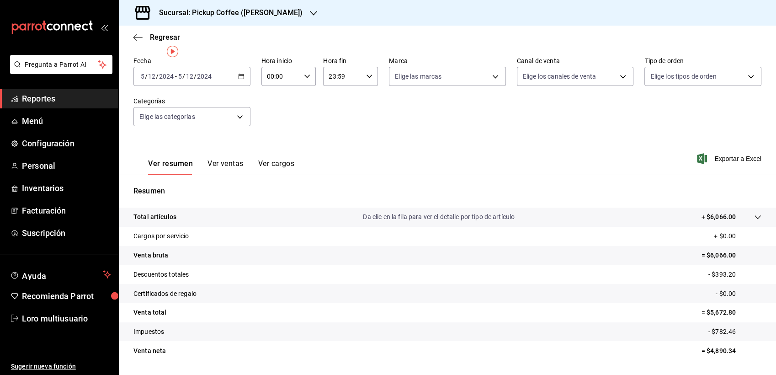
scroll to position [63, 0]
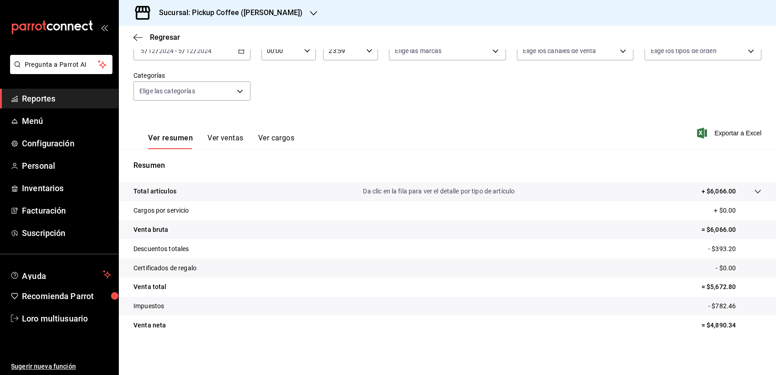
click at [230, 144] on button "Ver ventas" at bounding box center [225, 141] width 36 height 16
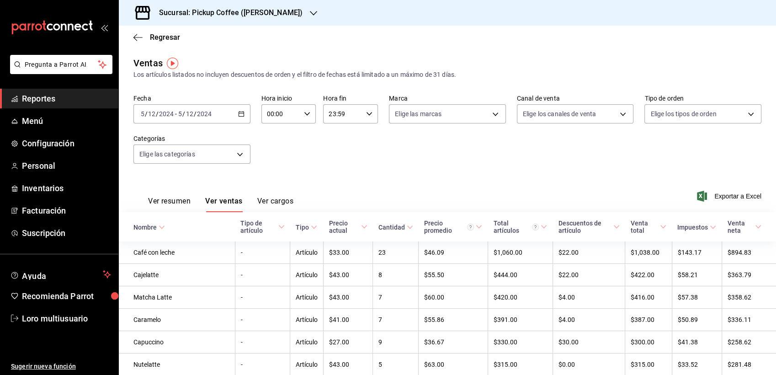
click at [278, 208] on button "Ver cargos" at bounding box center [275, 204] width 37 height 16
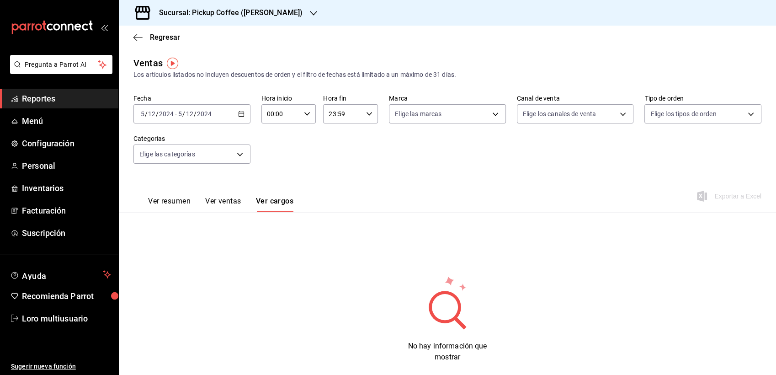
click at [185, 200] on font "Ver resumen" at bounding box center [169, 200] width 42 height 9
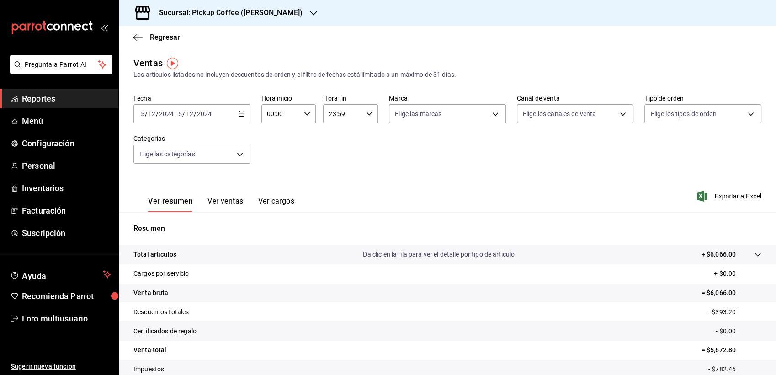
drag, startPoint x: 315, startPoint y: 186, endPoint x: 319, endPoint y: 160, distance: 26.8
drag, startPoint x: 334, startPoint y: 173, endPoint x: 339, endPoint y: 147, distance: 26.4
click at [137, 32] on div "Regresar" at bounding box center [447, 37] width 657 height 23
click at [139, 38] on icon "button" at bounding box center [137, 37] width 9 height 8
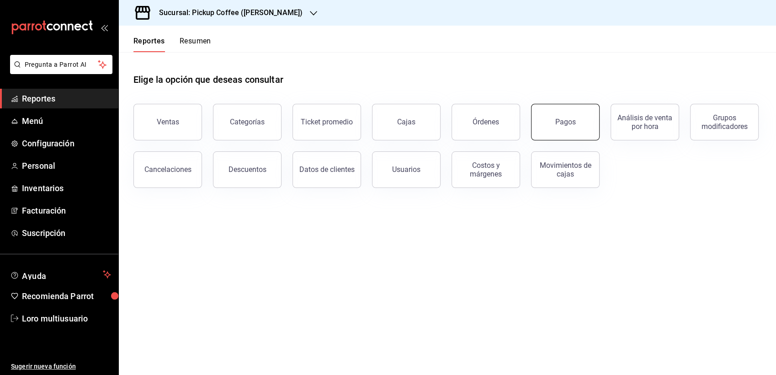
click at [537, 127] on button "Pagos" at bounding box center [565, 122] width 69 height 37
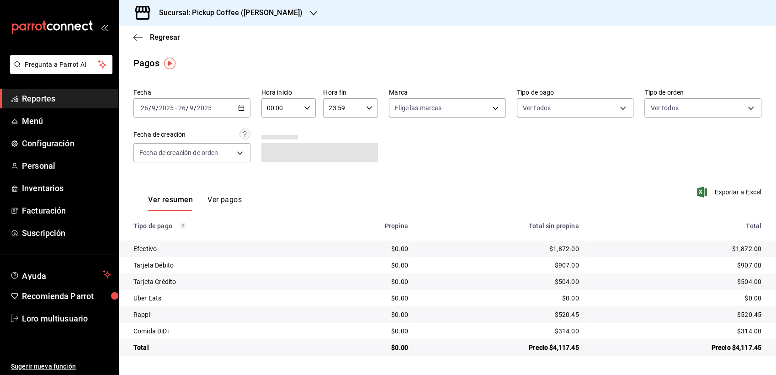
click at [178, 110] on input "26" at bounding box center [182, 107] width 8 height 7
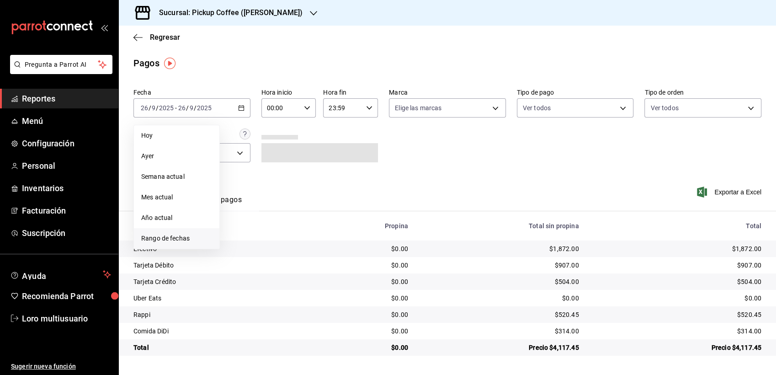
click at [153, 240] on span "Rango de fechas" at bounding box center [176, 238] width 71 height 10
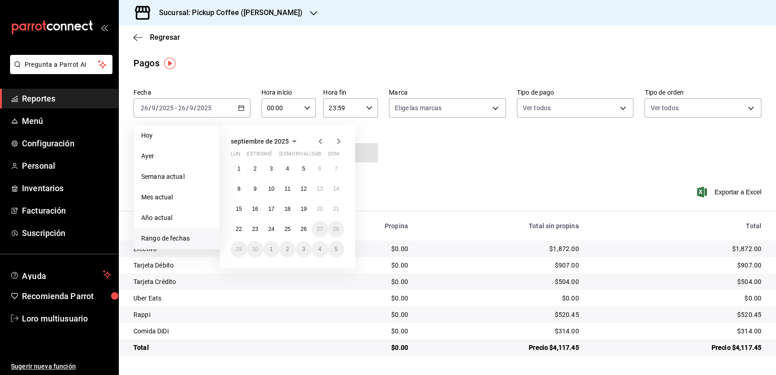
click at [318, 136] on icon "button" at bounding box center [320, 141] width 11 height 11
click at [272, 141] on span "septiembre de 2025" at bounding box center [260, 141] width 58 height 7
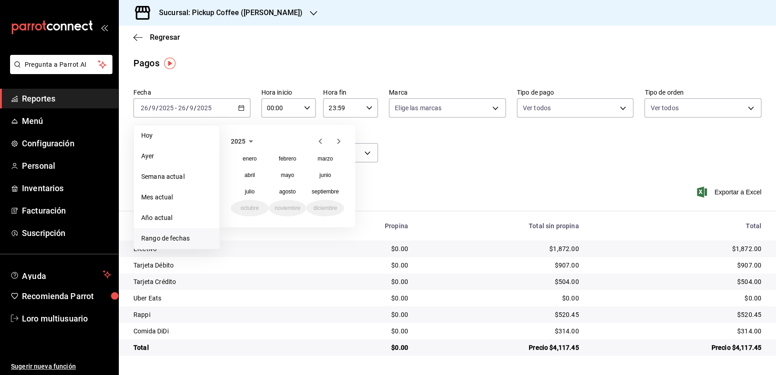
click at [322, 144] on icon "button" at bounding box center [320, 141] width 11 height 11
click at [315, 207] on div "enero febrero marzo abril mayo junio julio agosto septiembre octubre noviembre …" at bounding box center [287, 183] width 113 height 66
click at [326, 210] on abbr "diciembre" at bounding box center [325, 208] width 24 height 6
click at [286, 189] on abbr "5" at bounding box center [287, 189] width 3 height 6
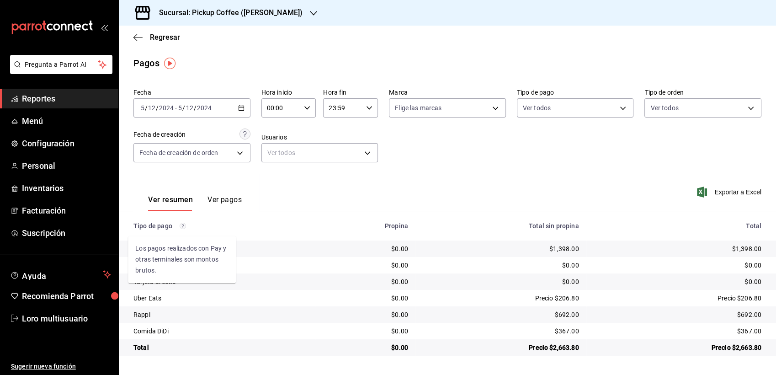
click at [180, 227] on circle "Los pagos realizados con Pay y otras terminales son montos brutos." at bounding box center [183, 226] width 6 height 6
click at [139, 35] on icon "button" at bounding box center [137, 37] width 9 height 8
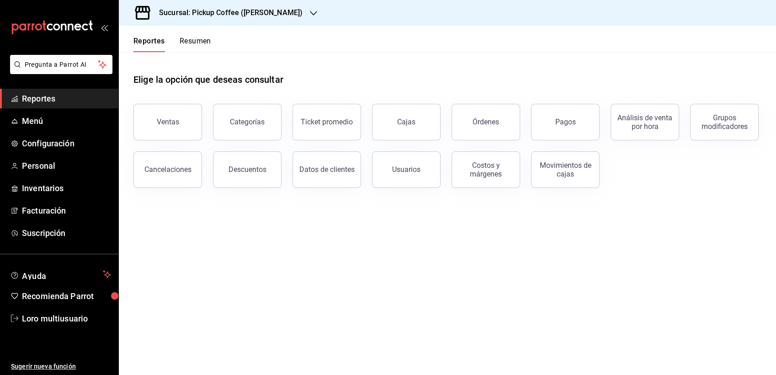
click at [205, 42] on button "Resumen" at bounding box center [196, 45] width 32 height 16
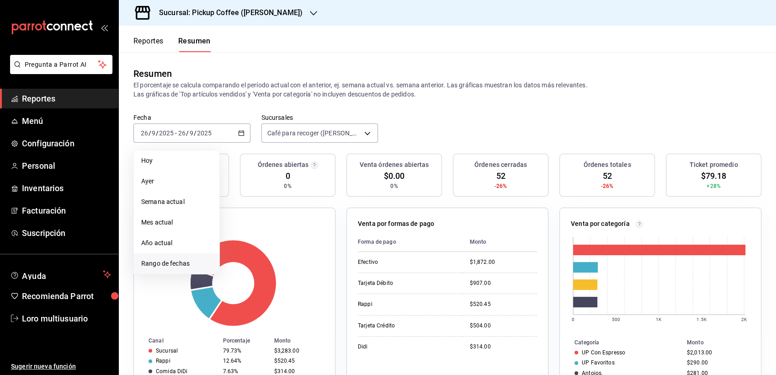
click at [186, 265] on span "Rango de fechas" at bounding box center [176, 264] width 71 height 10
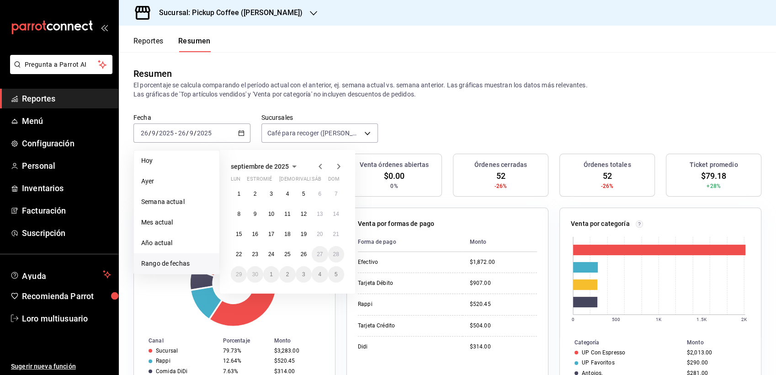
click at [290, 164] on icon "button" at bounding box center [294, 166] width 11 height 11
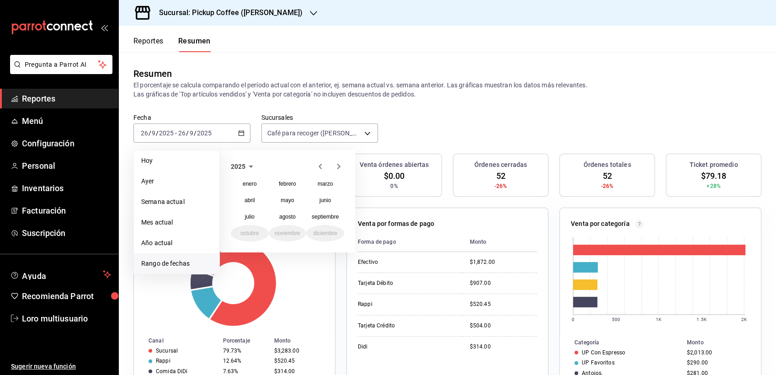
click at [312, 162] on div "2025" at bounding box center [287, 166] width 113 height 11
click at [321, 166] on icon "button" at bounding box center [320, 166] width 11 height 11
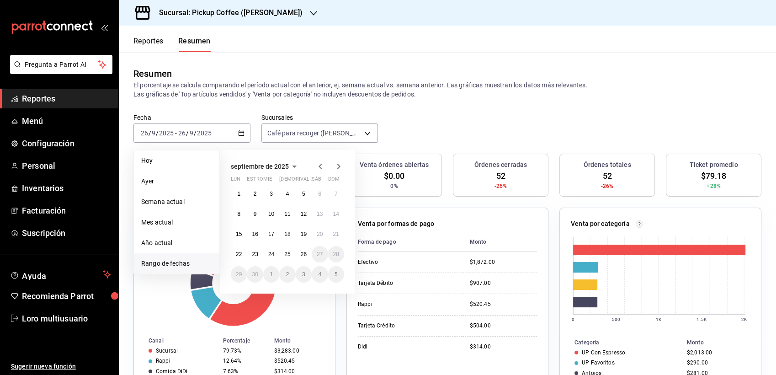
click at [283, 169] on span "septiembre de 2025" at bounding box center [260, 166] width 58 height 7
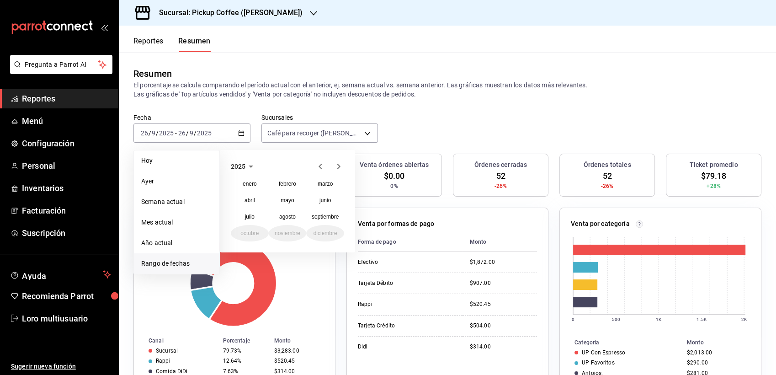
click at [248, 164] on icon "button" at bounding box center [250, 166] width 11 height 11
click at [317, 166] on icon "button" at bounding box center [320, 166] width 11 height 11
click at [341, 164] on icon "button" at bounding box center [338, 166] width 11 height 11
click at [254, 196] on button "2024" at bounding box center [250, 200] width 38 height 16
click at [291, 231] on abbr "noviembre" at bounding box center [288, 233] width 26 height 6
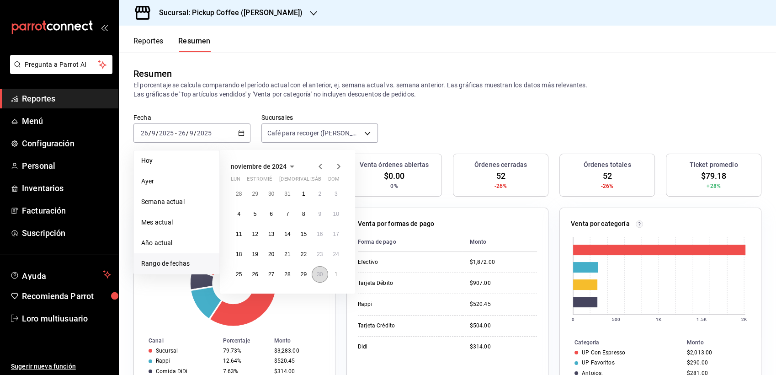
click at [318, 272] on abbr "30" at bounding box center [320, 274] width 6 height 6
click at [334, 170] on icon "button" at bounding box center [338, 166] width 11 height 11
click at [303, 214] on abbr "6" at bounding box center [303, 214] width 3 height 6
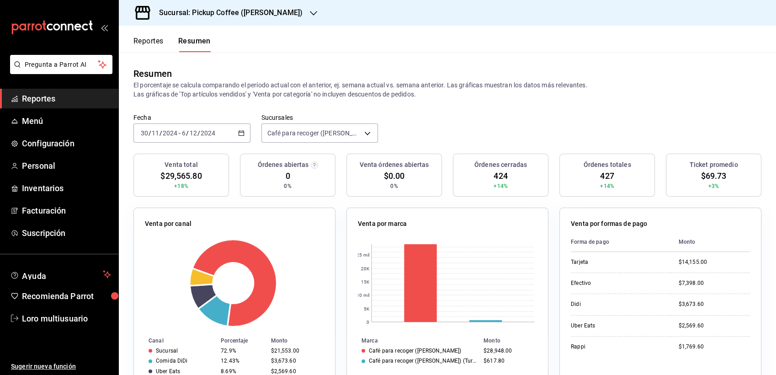
click at [207, 130] on input "2024" at bounding box center [208, 132] width 16 height 7
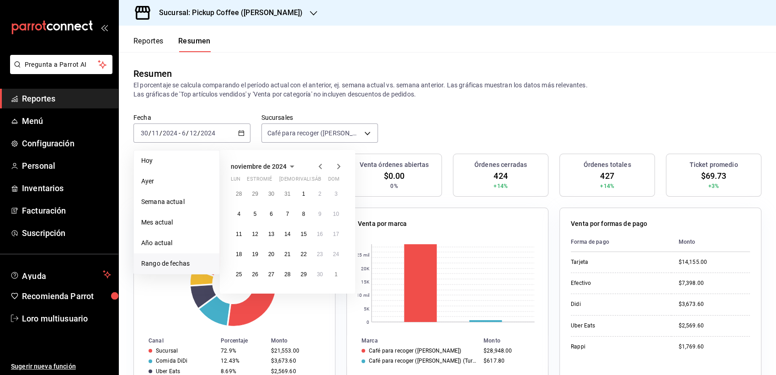
click at [334, 167] on icon "button" at bounding box center [338, 166] width 11 height 11
click at [283, 210] on button "5" at bounding box center [287, 214] width 16 height 16
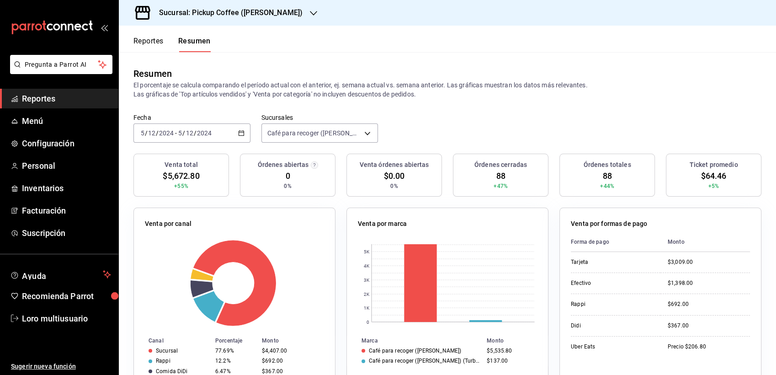
click at [197, 125] on div "2024-12-05 5 / 12 / 2024 - 2024-12-05 5 / 12 / 2024" at bounding box center [191, 132] width 117 height 19
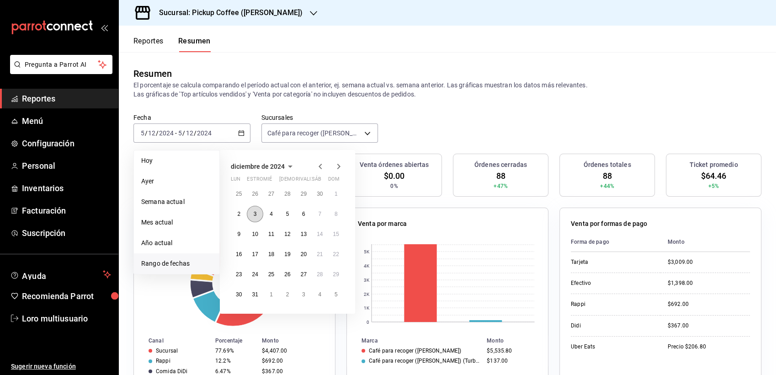
click at [256, 217] on button "3" at bounding box center [255, 214] width 16 height 16
click at [241, 233] on button "9" at bounding box center [239, 234] width 16 height 16
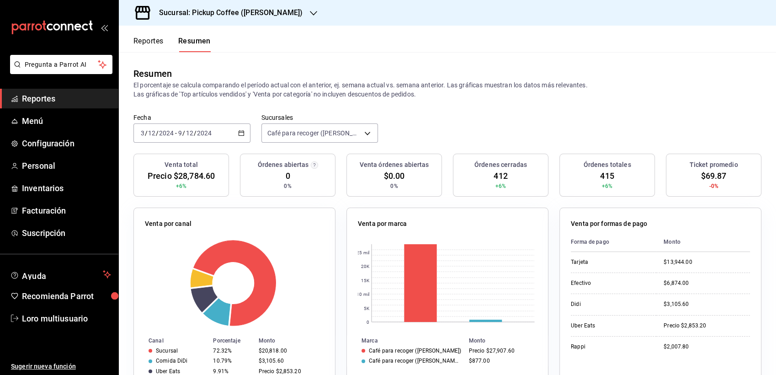
click at [208, 131] on input "2024" at bounding box center [204, 132] width 16 height 7
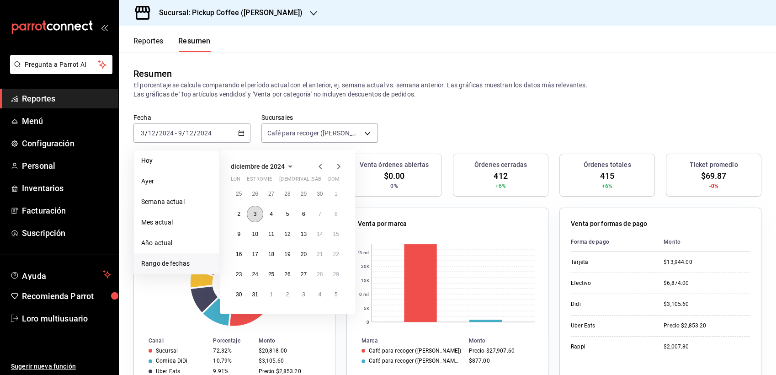
click at [258, 213] on button "3" at bounding box center [255, 214] width 16 height 16
click at [254, 236] on abbr "10" at bounding box center [255, 234] width 6 height 6
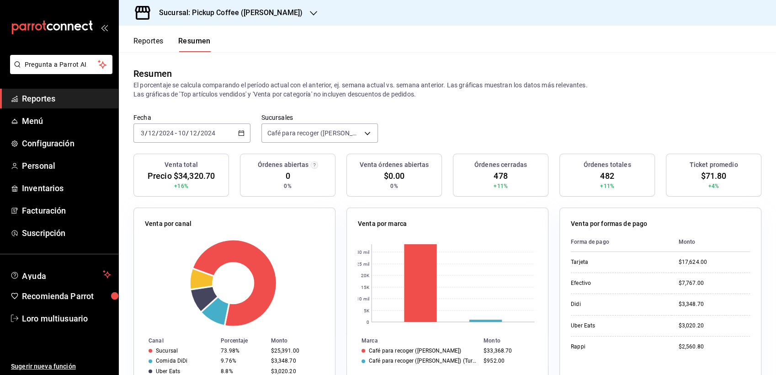
click at [236, 10] on h3 "Sucursal: Pickup Coffee (Homero)" at bounding box center [227, 12] width 151 height 11
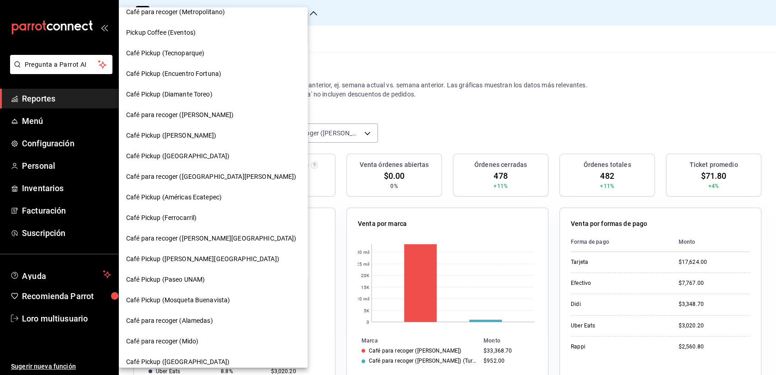
scroll to position [147, 0]
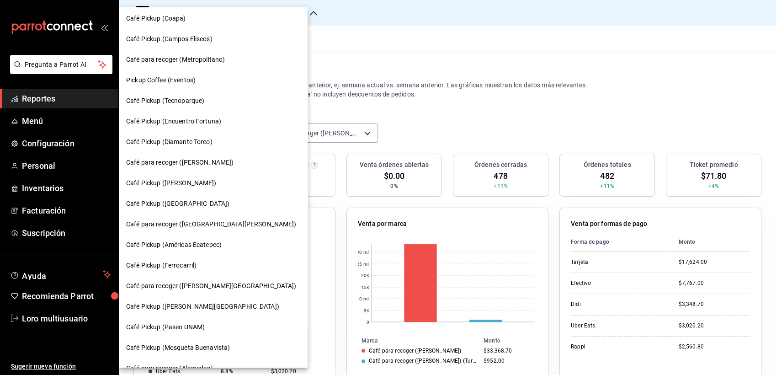
click at [366, 74] on div at bounding box center [388, 187] width 776 height 375
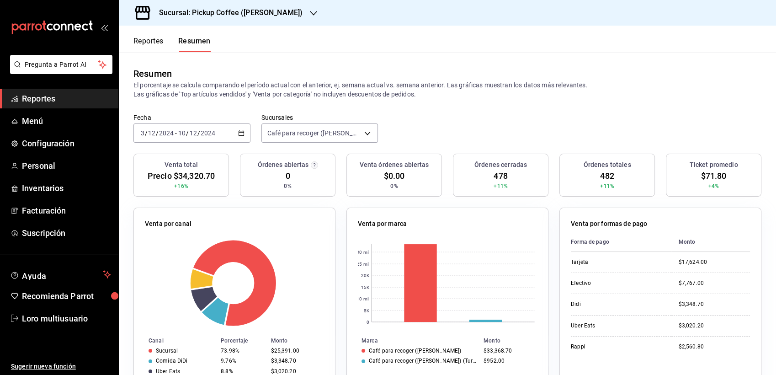
click at [180, 127] on div "2024-12-03 3 / 12 / 2024 - 2024-12-10 10 / 12 / 2024" at bounding box center [191, 132] width 117 height 19
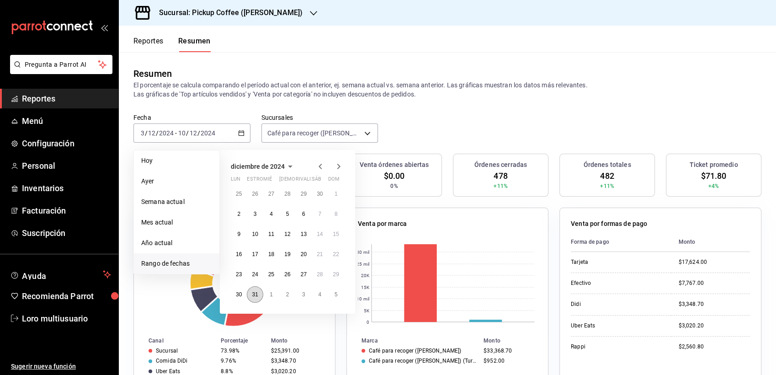
click at [256, 292] on abbr "31" at bounding box center [255, 294] width 6 height 6
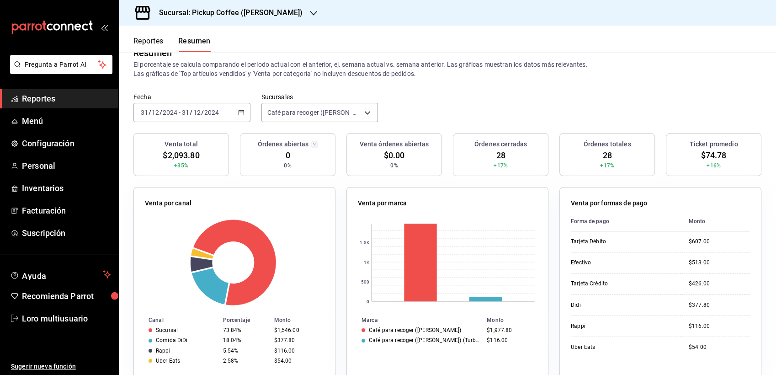
scroll to position [24, 0]
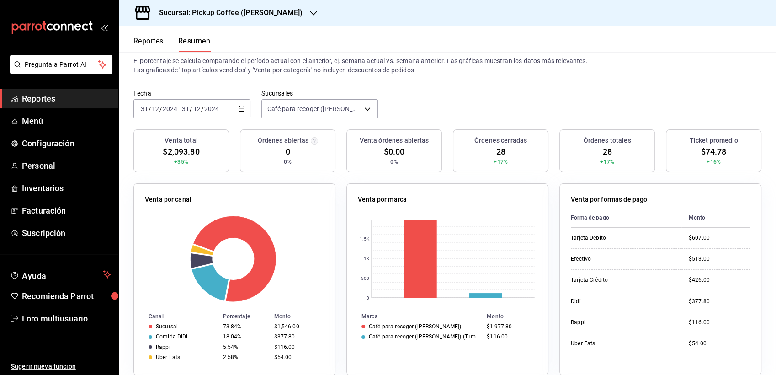
click at [196, 109] on input "12" at bounding box center [197, 108] width 8 height 7
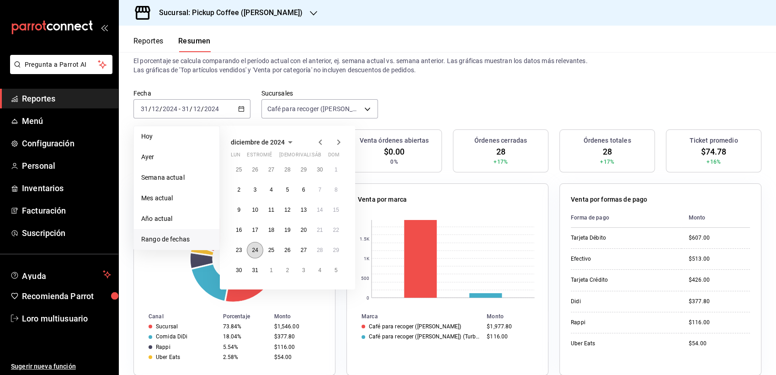
click at [252, 250] on abbr "24" at bounding box center [255, 250] width 6 height 6
click at [252, 265] on button "31" at bounding box center [255, 270] width 16 height 16
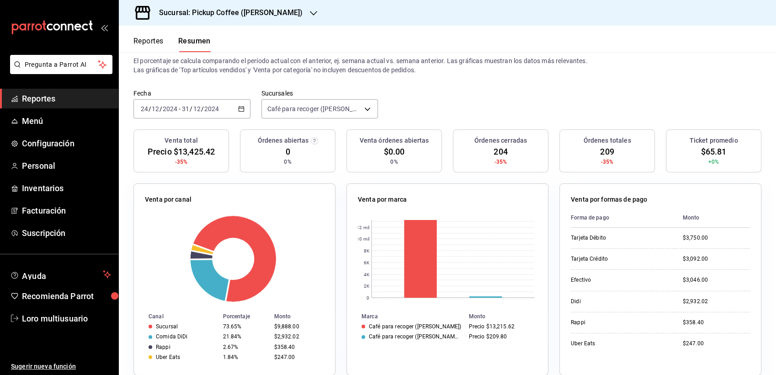
click at [200, 115] on div "2024-12-24 24 / 12 / 2024 - 2024-12-31 31 / 12 / 2024" at bounding box center [191, 108] width 117 height 19
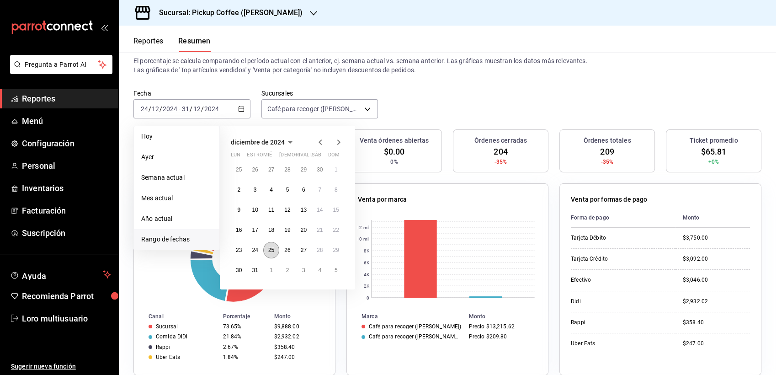
click at [271, 253] on button "25" at bounding box center [271, 250] width 16 height 16
click at [263, 265] on div "25 26 27 28 29 30 1 2 3 4 5 6 7 8 9 10 11 12 13 14 15 16 17 18 19 20 21 22 23 2…" at bounding box center [287, 219] width 113 height 117
drag, startPoint x: 263, startPoint y: 265, endPoint x: 256, endPoint y: 269, distance: 8.0
click at [256, 269] on abbr "31" at bounding box center [255, 270] width 6 height 6
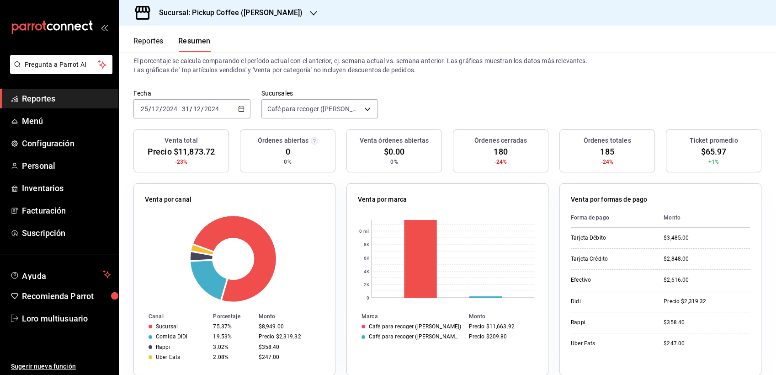
click at [190, 112] on div "2024-12-25 25 / 12 / 2024 - 2024-12-31 31 / 12 / 2024" at bounding box center [191, 108] width 117 height 19
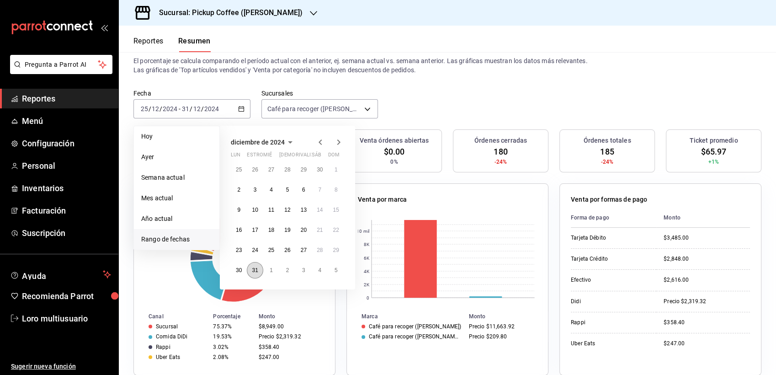
click at [259, 272] on button "31" at bounding box center [255, 270] width 16 height 16
click at [339, 142] on icon "button" at bounding box center [338, 141] width 3 height 5
click at [237, 186] on button "6" at bounding box center [239, 189] width 16 height 16
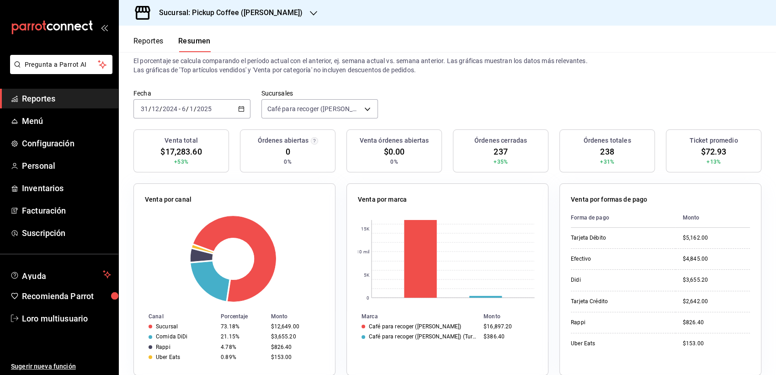
click at [213, 110] on div "2024-12-31 31 / 12 / 2024 - 2025-01-06 6 / 1 / 2025" at bounding box center [191, 108] width 117 height 19
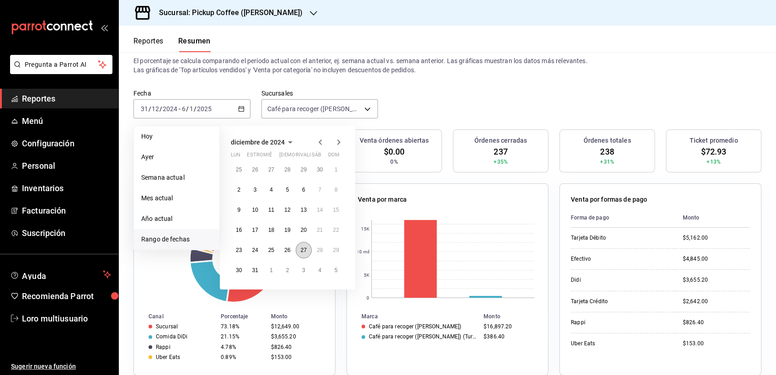
click at [307, 253] on button "27" at bounding box center [304, 250] width 16 height 16
click at [340, 143] on icon "button" at bounding box center [338, 142] width 11 height 11
click at [298, 186] on button "10" at bounding box center [304, 189] width 16 height 16
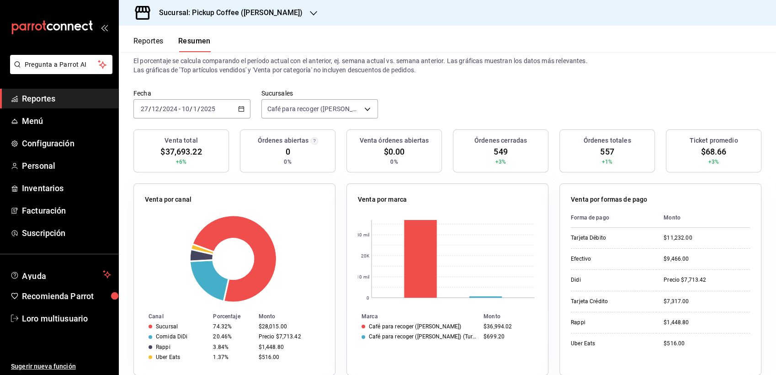
drag, startPoint x: 190, startPoint y: 102, endPoint x: 166, endPoint y: 106, distance: 24.1
click at [166, 106] on input "2024" at bounding box center [170, 108] width 16 height 7
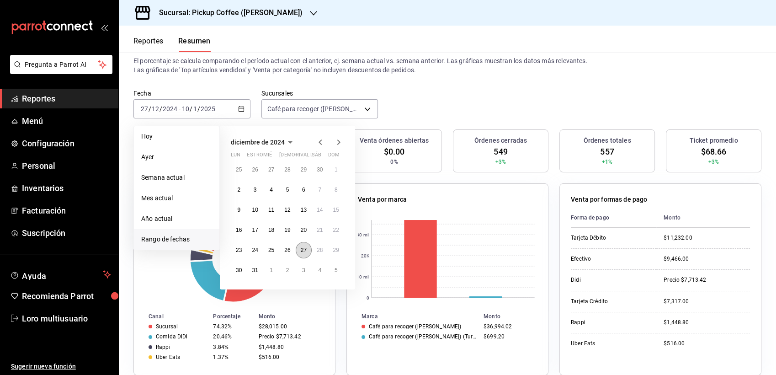
click at [310, 252] on button "27" at bounding box center [304, 250] width 16 height 16
click at [341, 147] on icon "button" at bounding box center [338, 142] width 11 height 11
click at [307, 175] on button "3" at bounding box center [304, 169] width 16 height 16
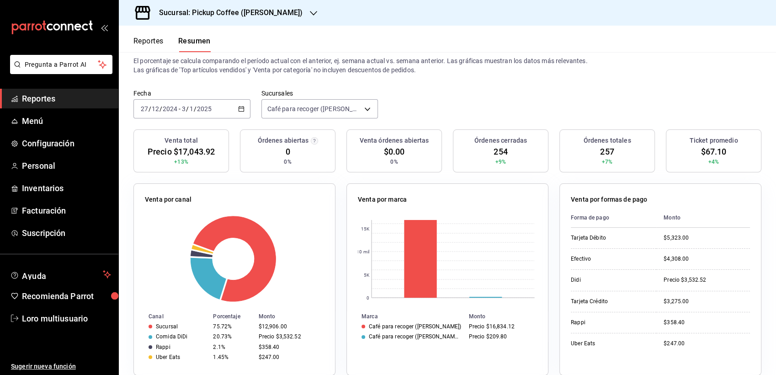
click at [213, 19] on div "Sucursal: Pickup Coffee (Homero)" at bounding box center [223, 13] width 195 height 26
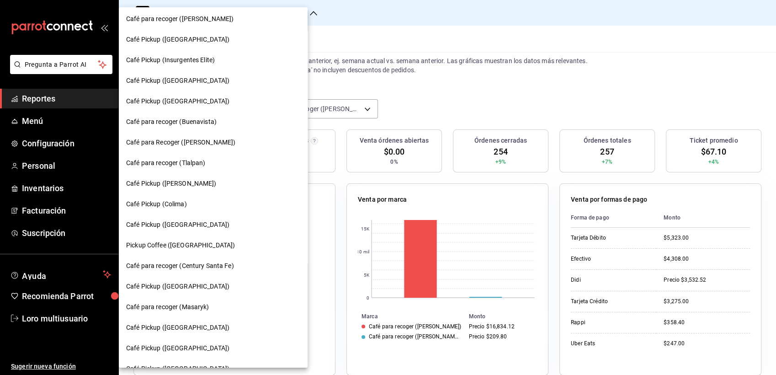
scroll to position [572, 0]
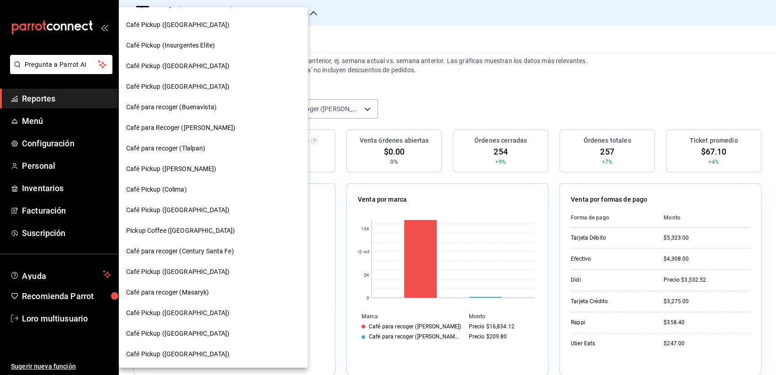
click at [160, 294] on span "Café para recoger (Masaryk)" at bounding box center [167, 292] width 83 height 10
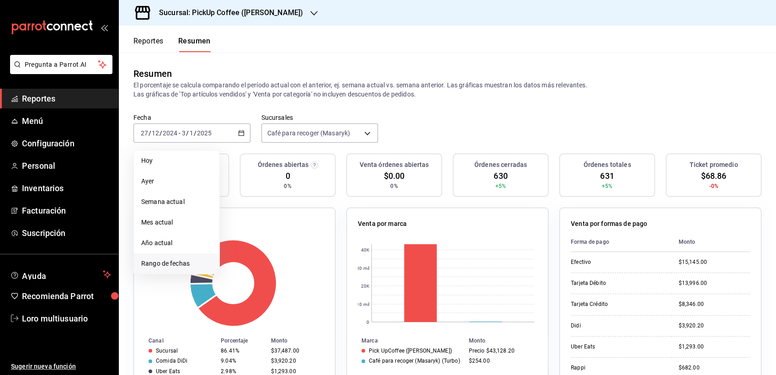
click at [157, 266] on span "Rango de fechas" at bounding box center [176, 264] width 71 height 10
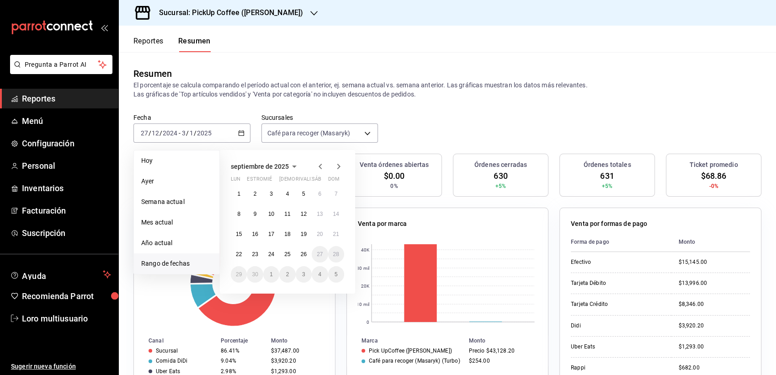
click at [281, 168] on span "septiembre de 2025" at bounding box center [260, 166] width 58 height 7
click at [319, 165] on icon "button" at bounding box center [319, 166] width 3 height 5
click at [277, 164] on icon "button" at bounding box center [281, 166] width 11 height 11
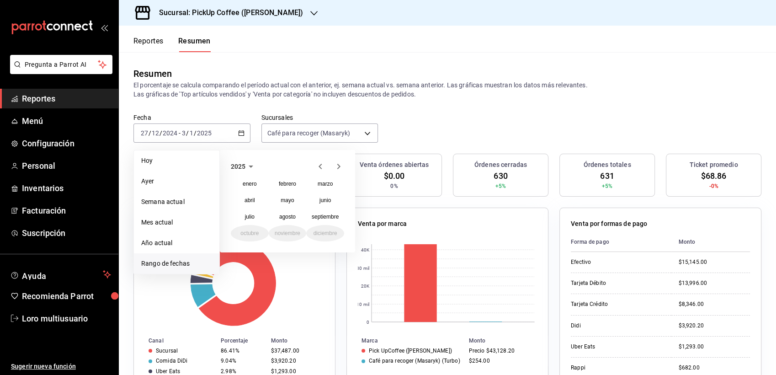
click at [318, 164] on icon "button" at bounding box center [320, 166] width 11 height 11
click at [327, 236] on button "diciembre" at bounding box center [325, 233] width 38 height 16
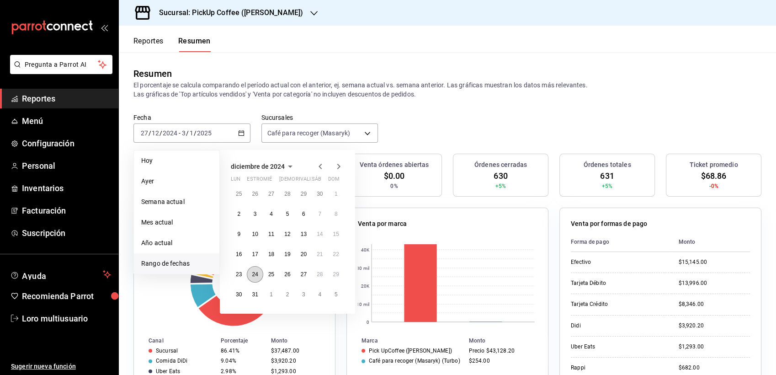
click at [252, 269] on button "24" at bounding box center [255, 274] width 16 height 16
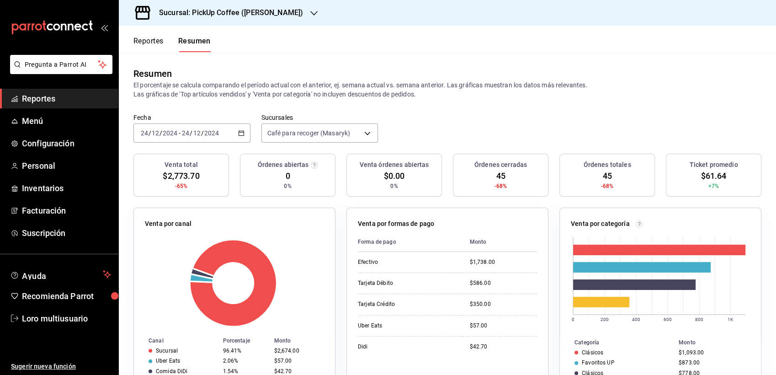
click at [183, 135] on input "24" at bounding box center [185, 132] width 8 height 7
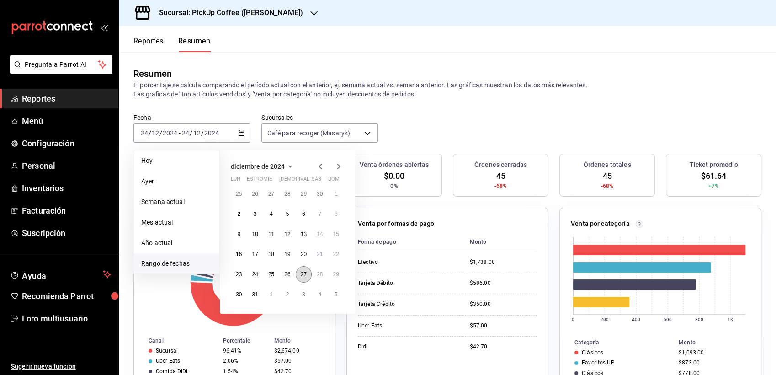
click at [305, 269] on button "27" at bounding box center [304, 274] width 16 height 16
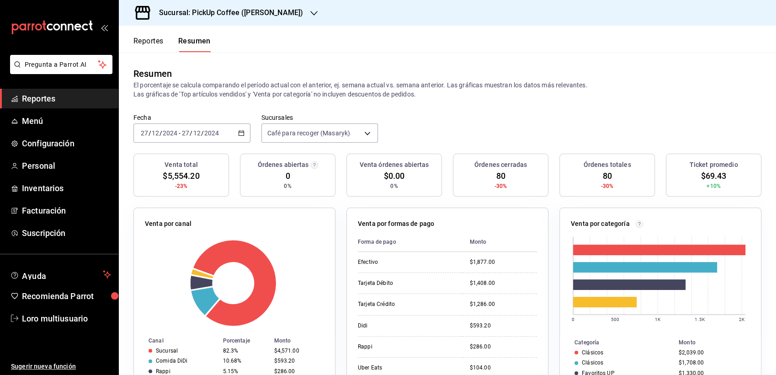
click at [209, 14] on h3 "Sucursal: PickUp Coffee (Masaryk)" at bounding box center [227, 12] width 151 height 11
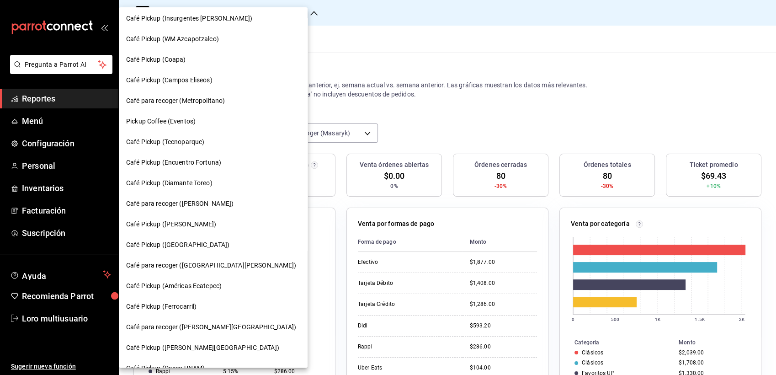
scroll to position [128, 0]
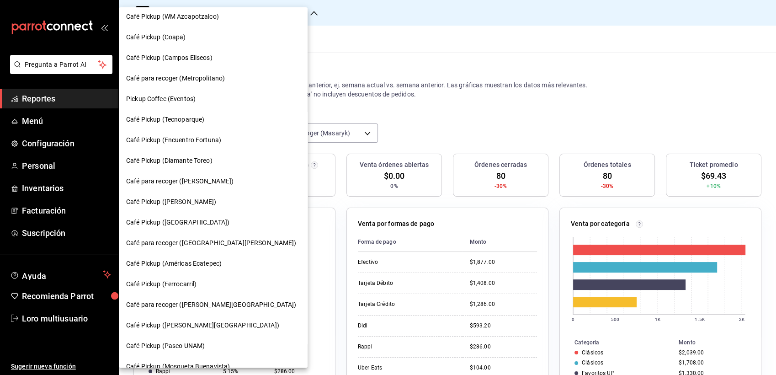
click at [439, 134] on div at bounding box center [388, 187] width 776 height 375
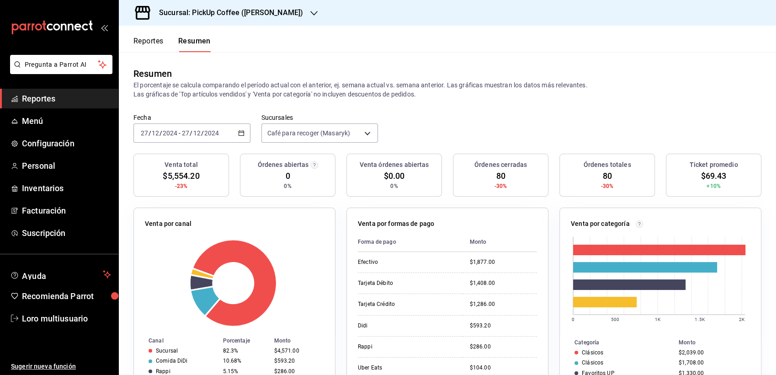
click at [239, 20] on div "Sucursal: PickUp Coffee (Masaryk)" at bounding box center [223, 13] width 195 height 26
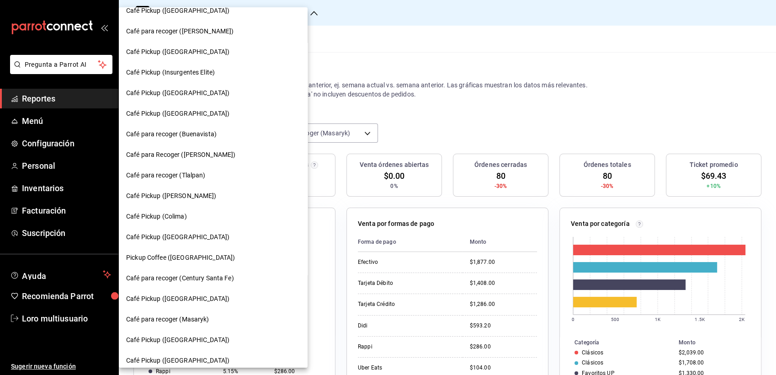
scroll to position [572, 0]
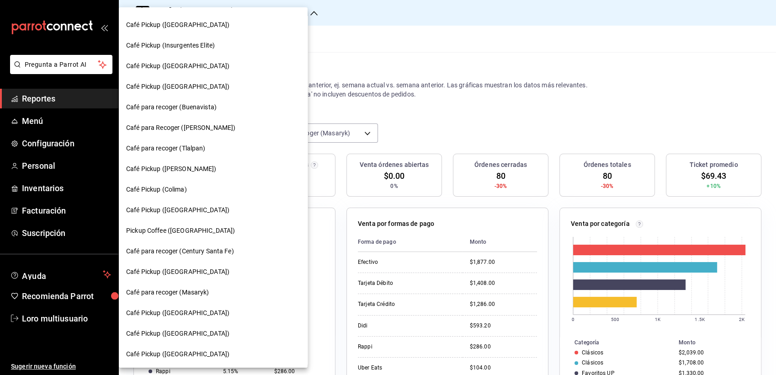
click at [484, 146] on div at bounding box center [388, 187] width 776 height 375
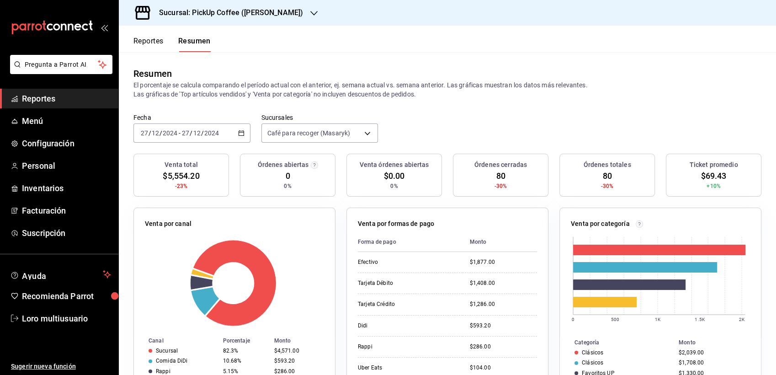
click at [263, 11] on h3 "Sucursal: PickUp Coffee (Masaryk)" at bounding box center [227, 12] width 151 height 11
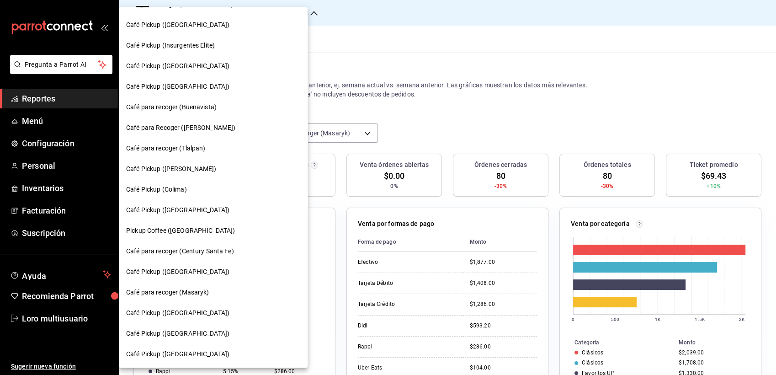
click at [426, 54] on div at bounding box center [388, 187] width 776 height 375
